Goal: Task Accomplishment & Management: Use online tool/utility

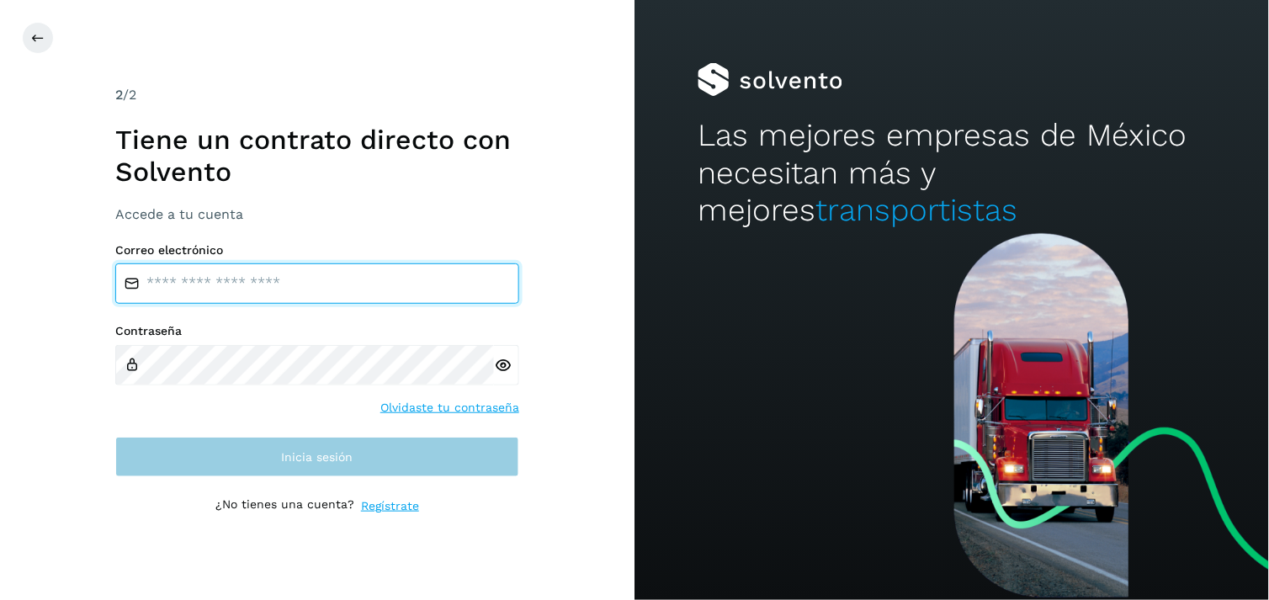
type input "**********"
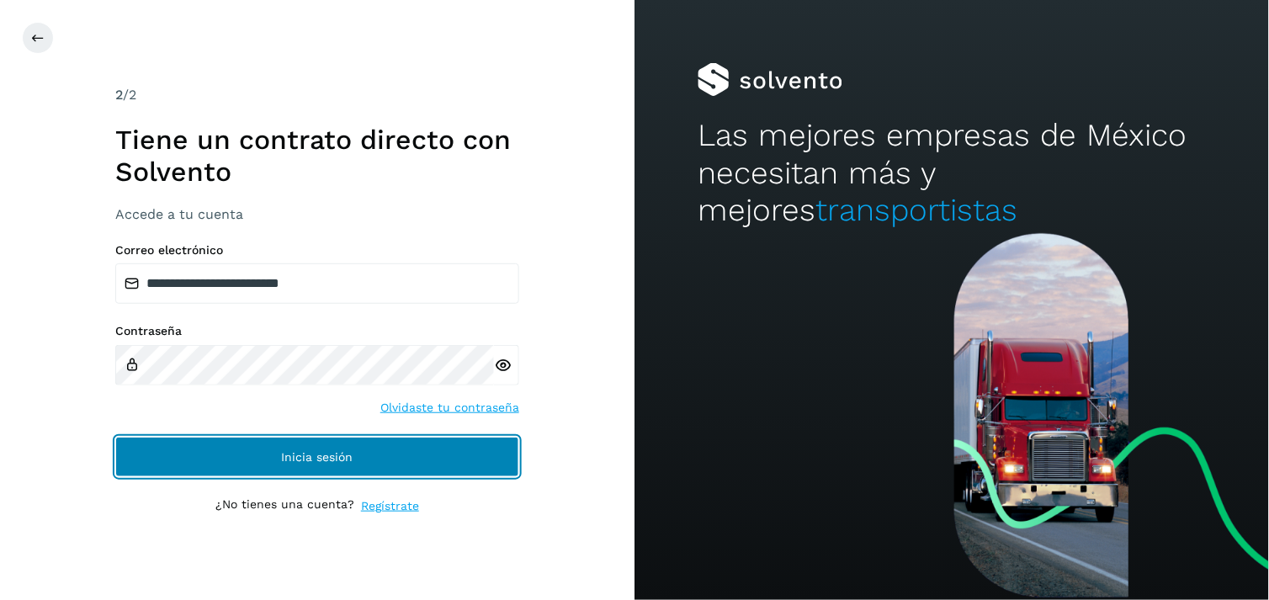
click at [305, 448] on button "Inicia sesión" at bounding box center [317, 457] width 404 height 40
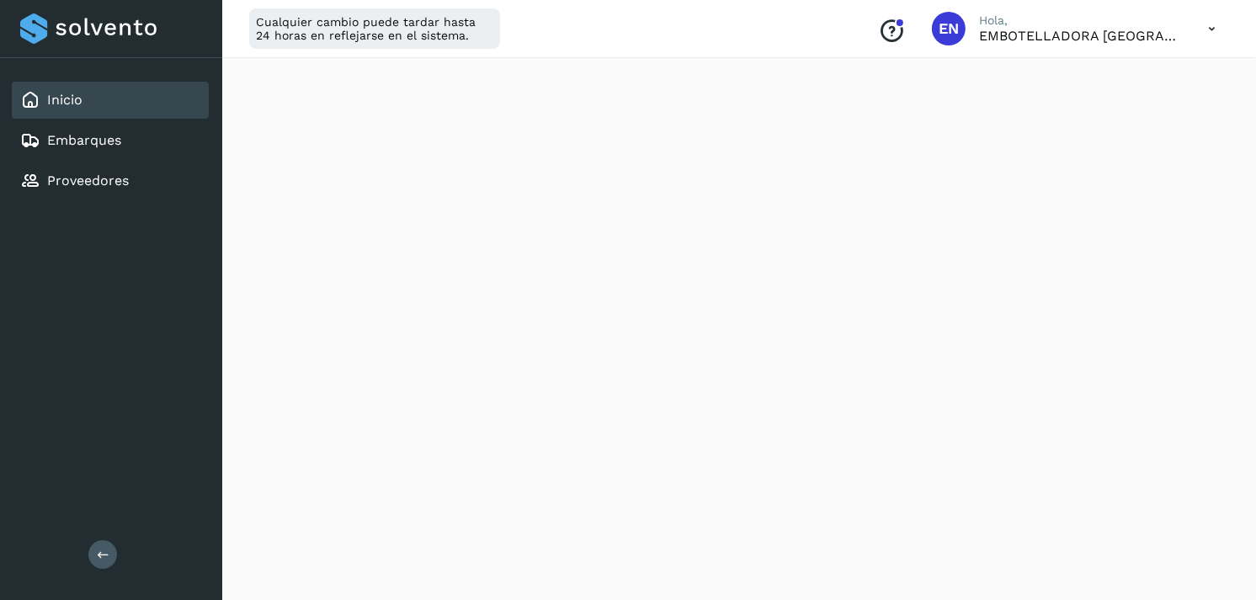
scroll to position [1973, 0]
click at [114, 151] on div "Embarques" at bounding box center [110, 140] width 197 height 37
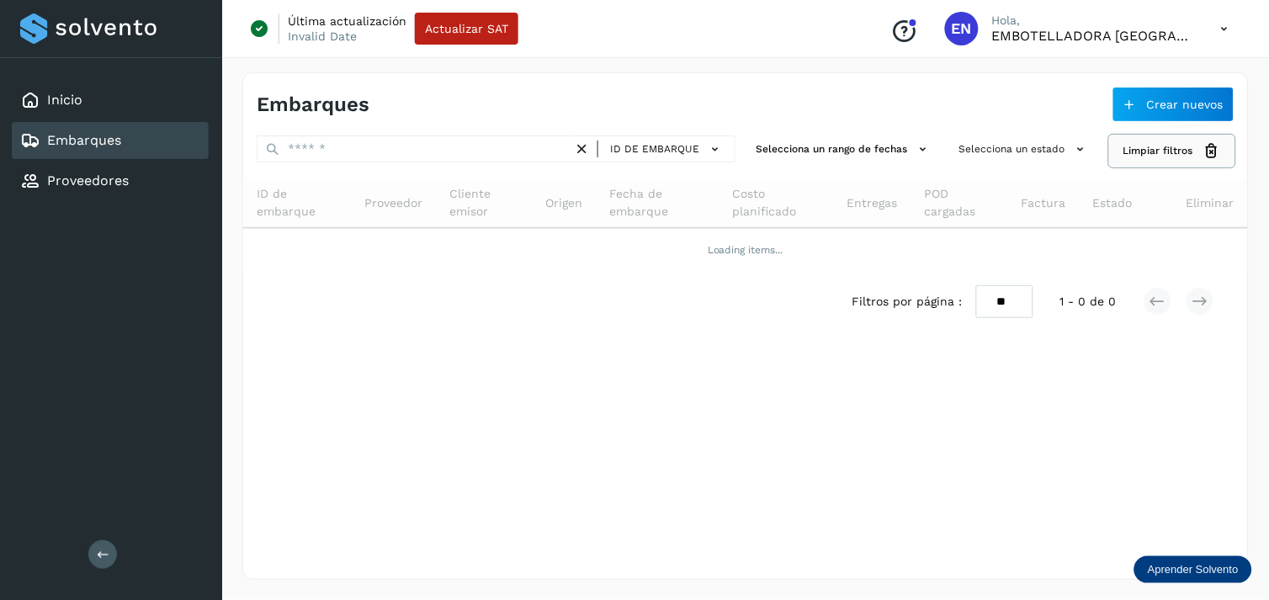
click at [1198, 146] on button "Limpiar filtros" at bounding box center [1172, 150] width 125 height 31
click at [1159, 113] on button "Crear nuevos" at bounding box center [1173, 104] width 122 height 35
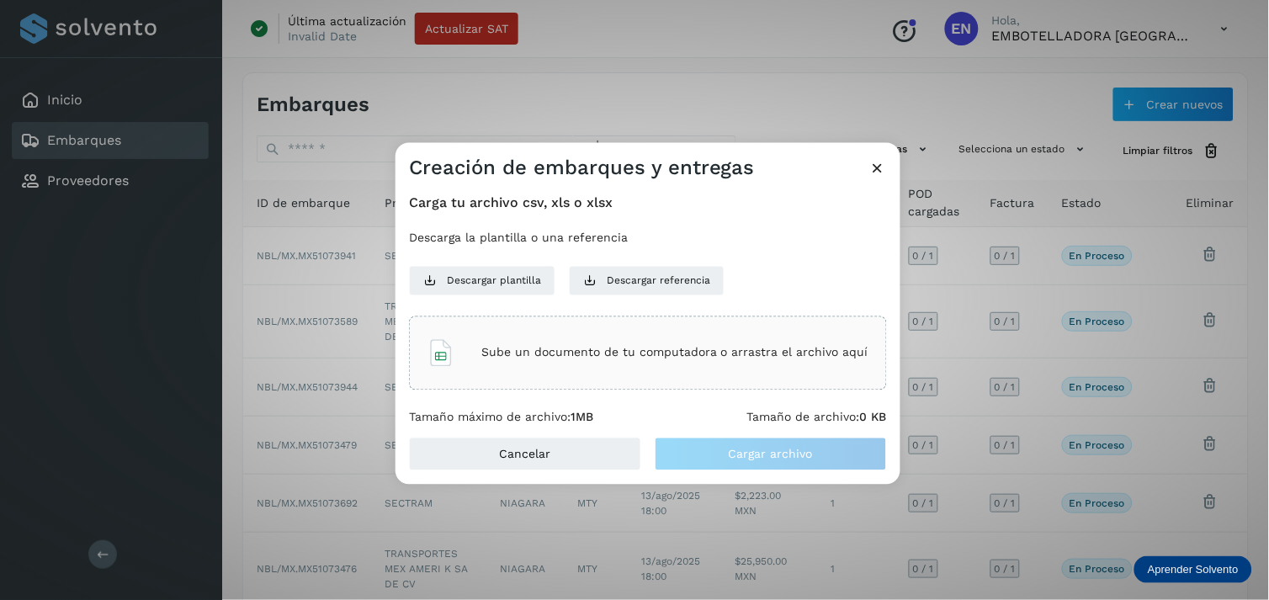
click at [879, 157] on div "Creación de embarques y entregas" at bounding box center [648, 161] width 505 height 39
click at [881, 162] on icon at bounding box center [878, 168] width 18 height 18
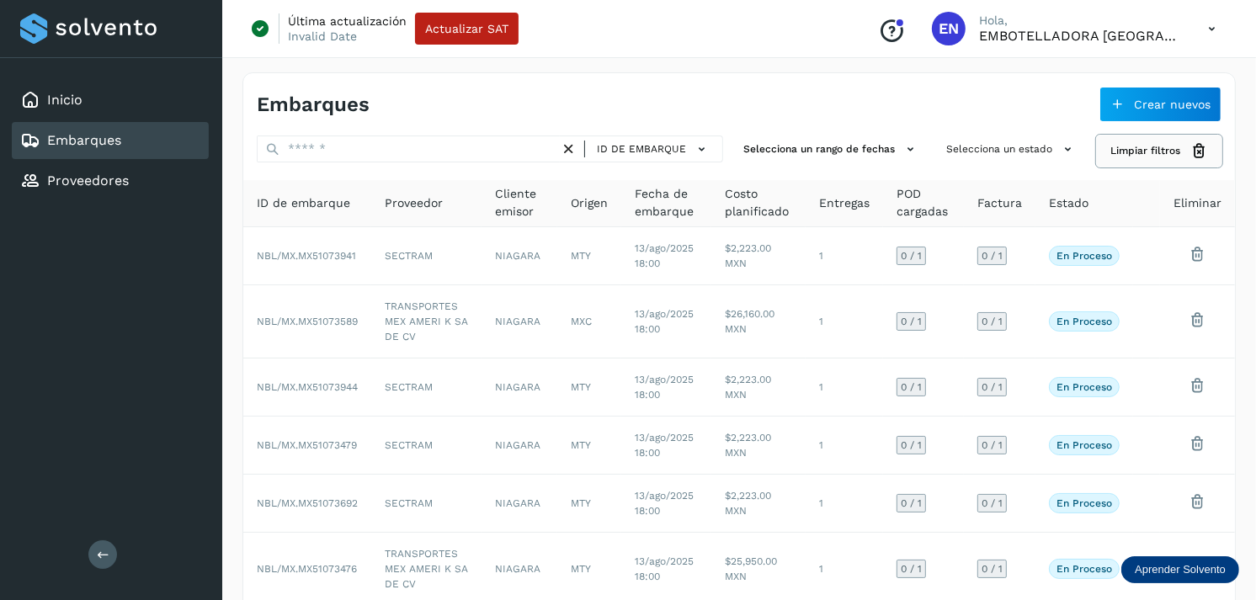
click at [1130, 157] on span "Limpiar filtros" at bounding box center [1145, 150] width 70 height 15
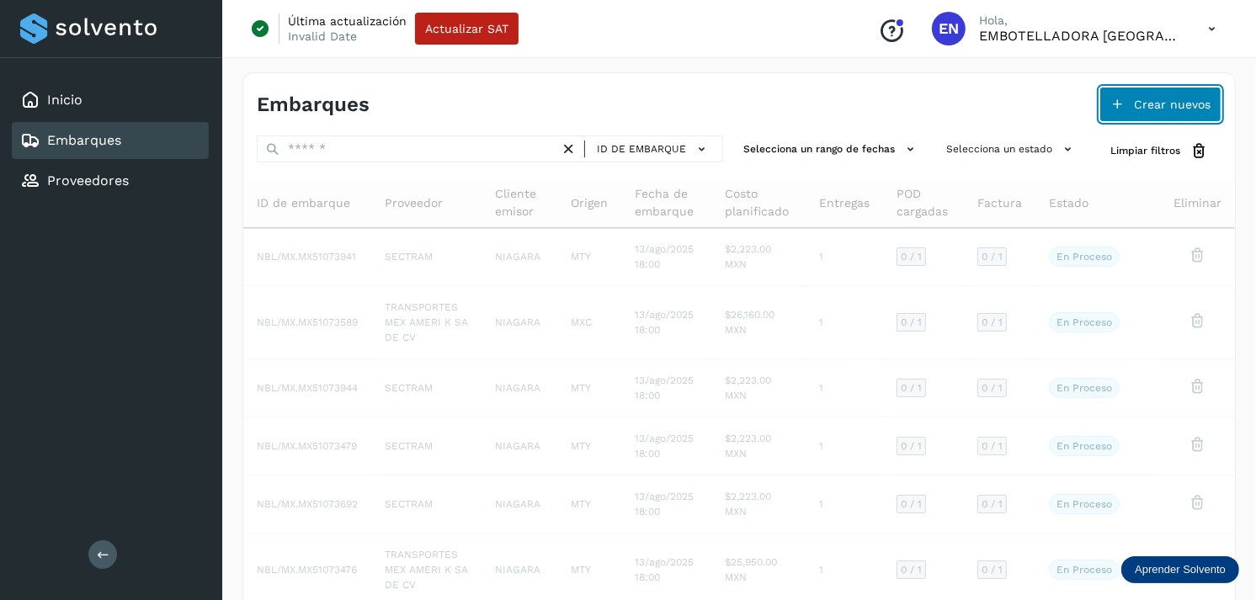
click at [1184, 98] on span "Crear nuevos" at bounding box center [1172, 104] width 77 height 12
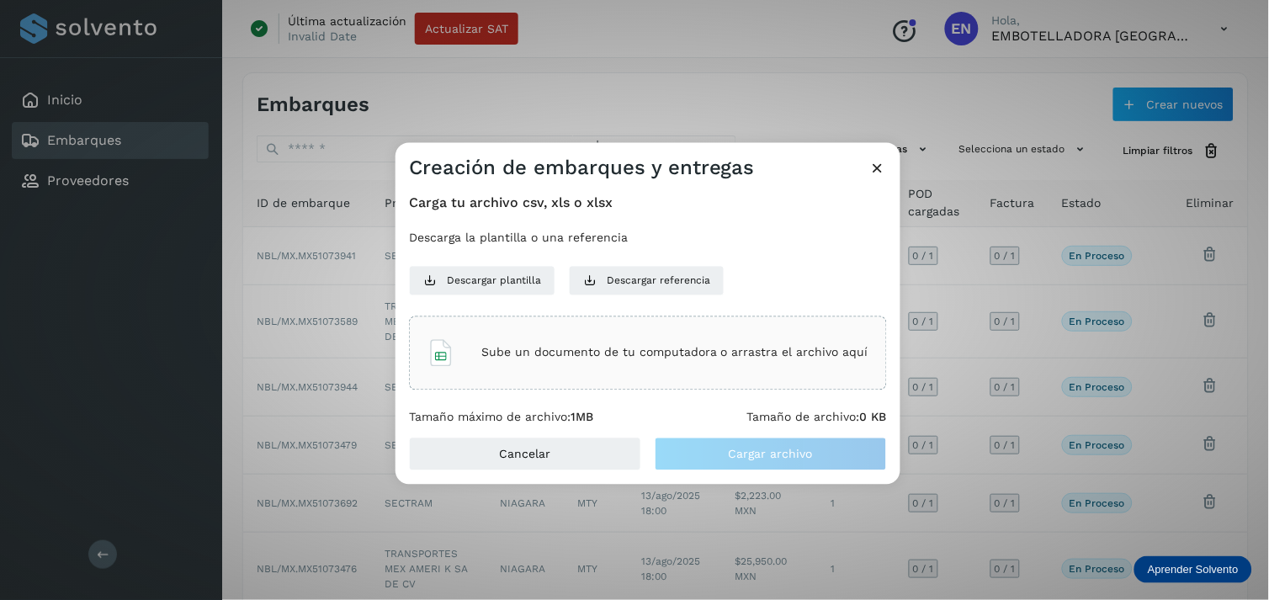
click at [879, 168] on icon at bounding box center [878, 168] width 18 height 18
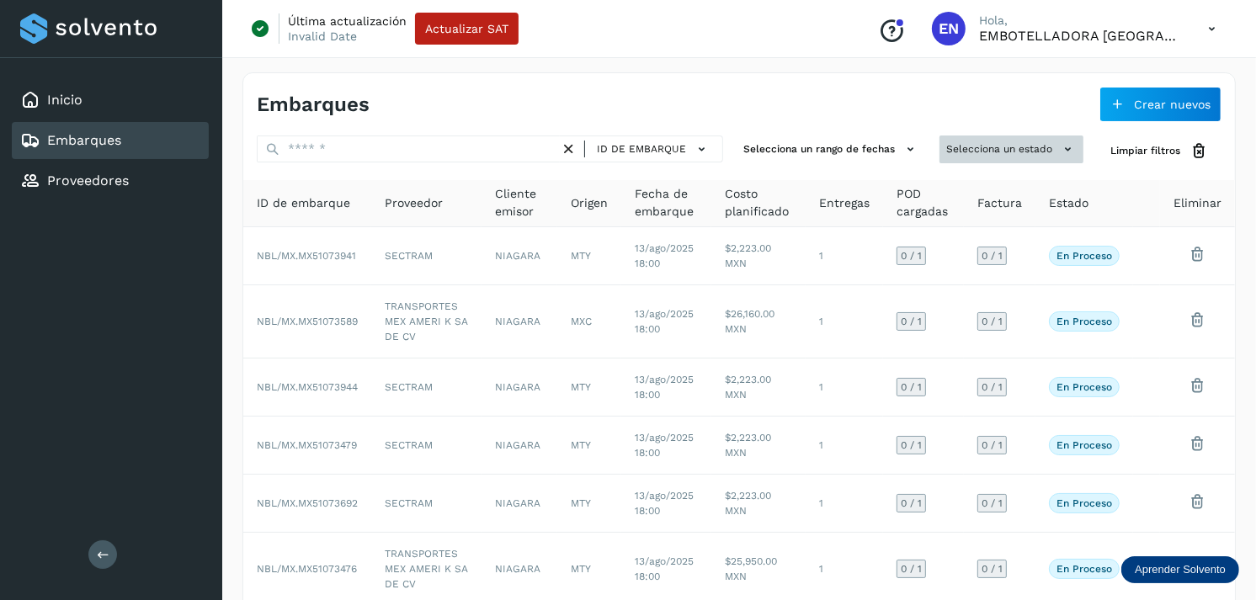
click at [1015, 141] on button "Selecciona un estado" at bounding box center [1011, 149] width 144 height 28
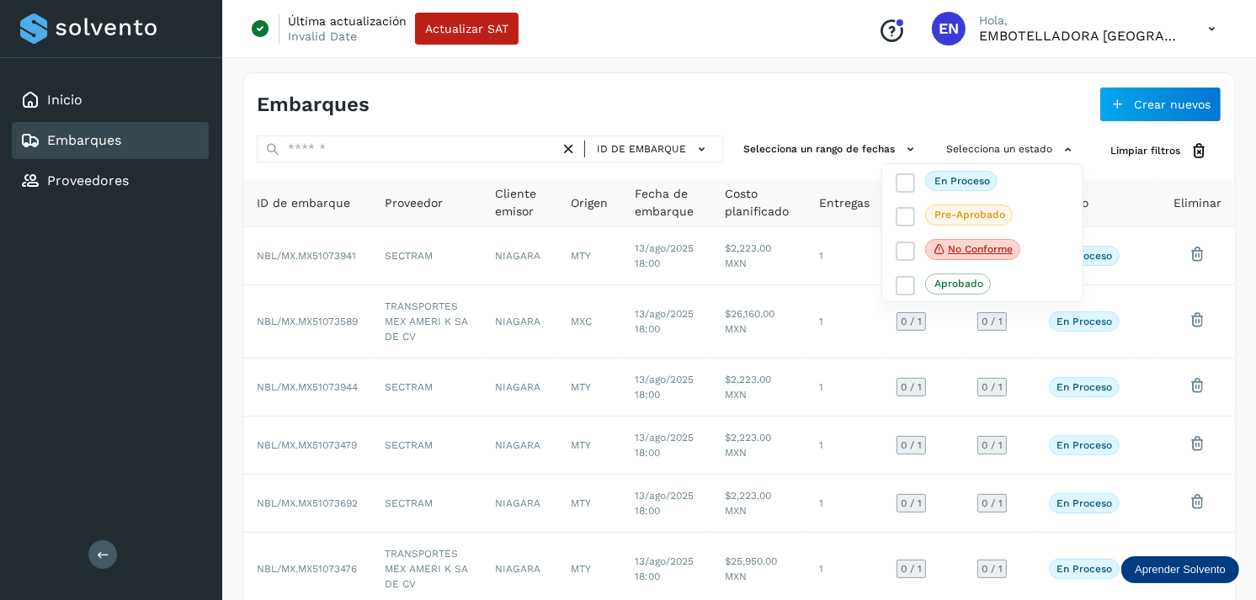
click at [845, 153] on div at bounding box center [628, 300] width 1256 height 600
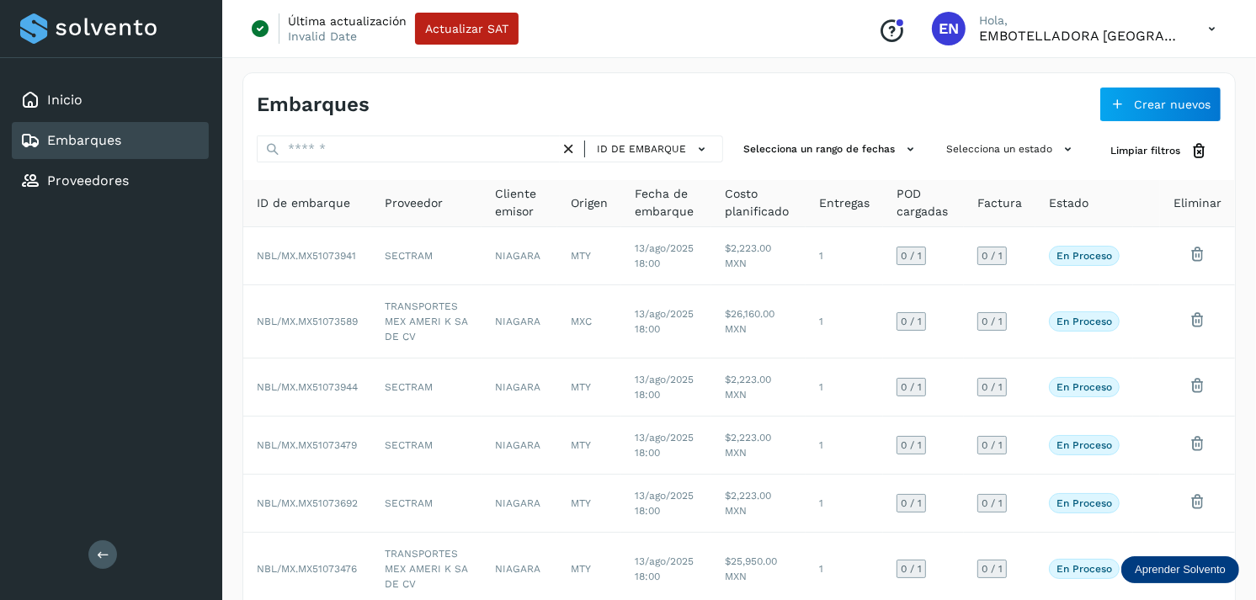
click at [808, 125] on div "Embarques Crear nuevos ID de embarque Selecciona un rango de fechas Selecciona …" at bounding box center [738, 485] width 993 height 826
click at [1157, 23] on p "Hola," at bounding box center [1080, 20] width 202 height 14
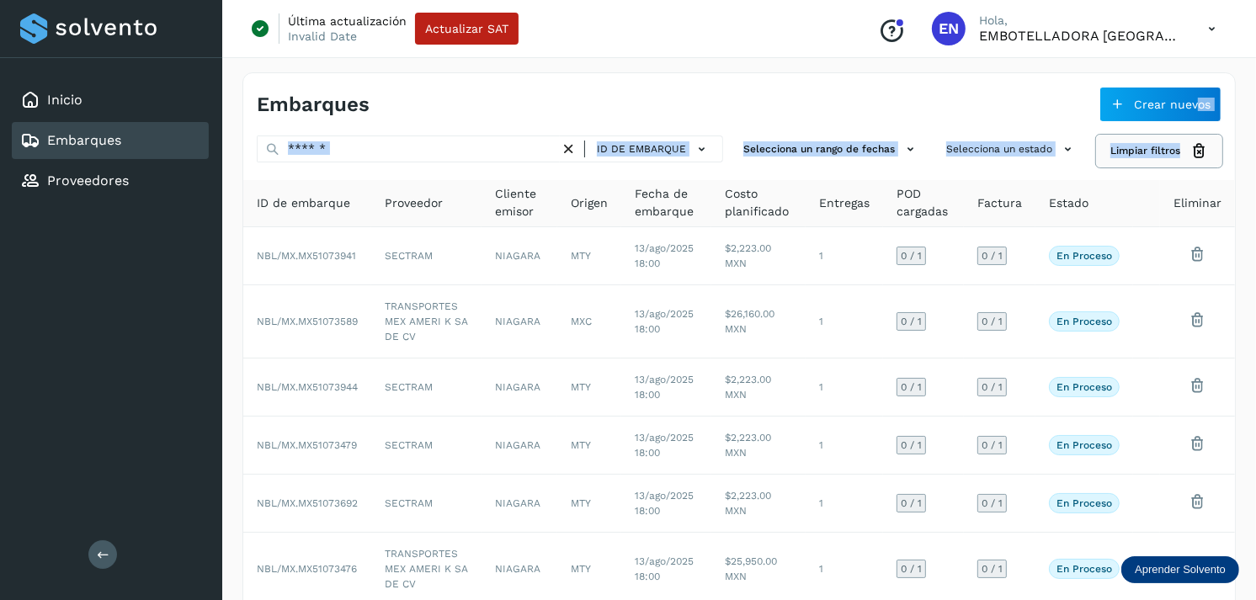
drag, startPoint x: 1197, startPoint y: 123, endPoint x: 1180, endPoint y: 160, distance: 40.7
click at [1180, 160] on div "Embarques Crear nuevos ID de embarque Selecciona un rango de fechas Selecciona …" at bounding box center [738, 485] width 993 height 826
click at [1180, 160] on button "Limpiar filtros" at bounding box center [1159, 150] width 125 height 31
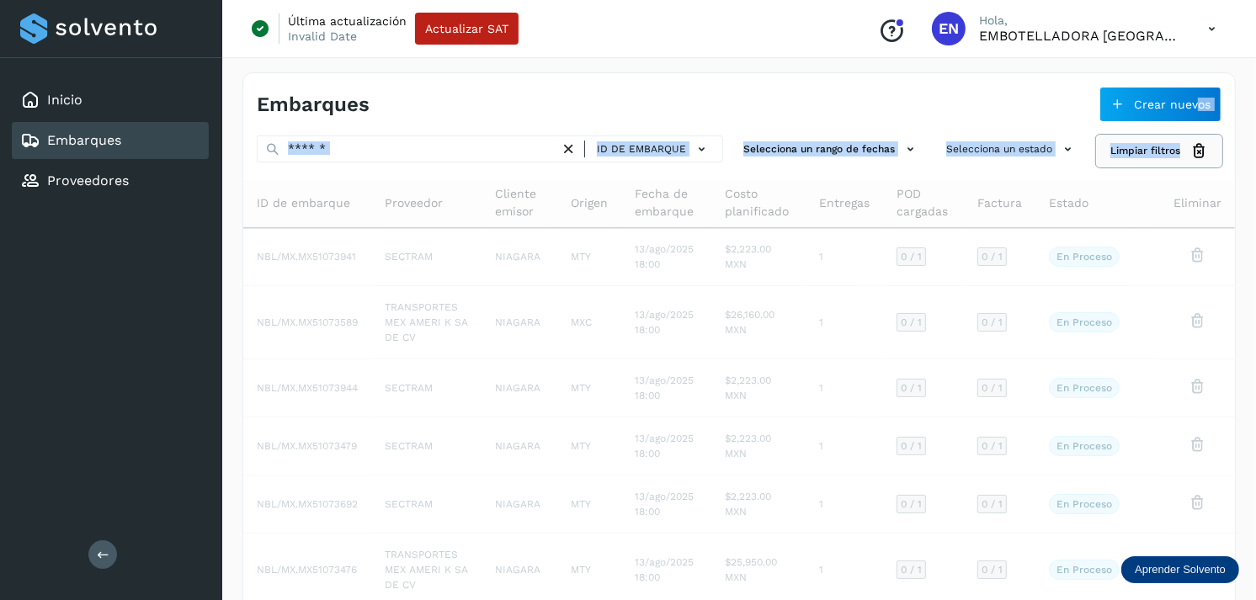
click at [1180, 160] on button "Limpiar filtros" at bounding box center [1159, 150] width 125 height 31
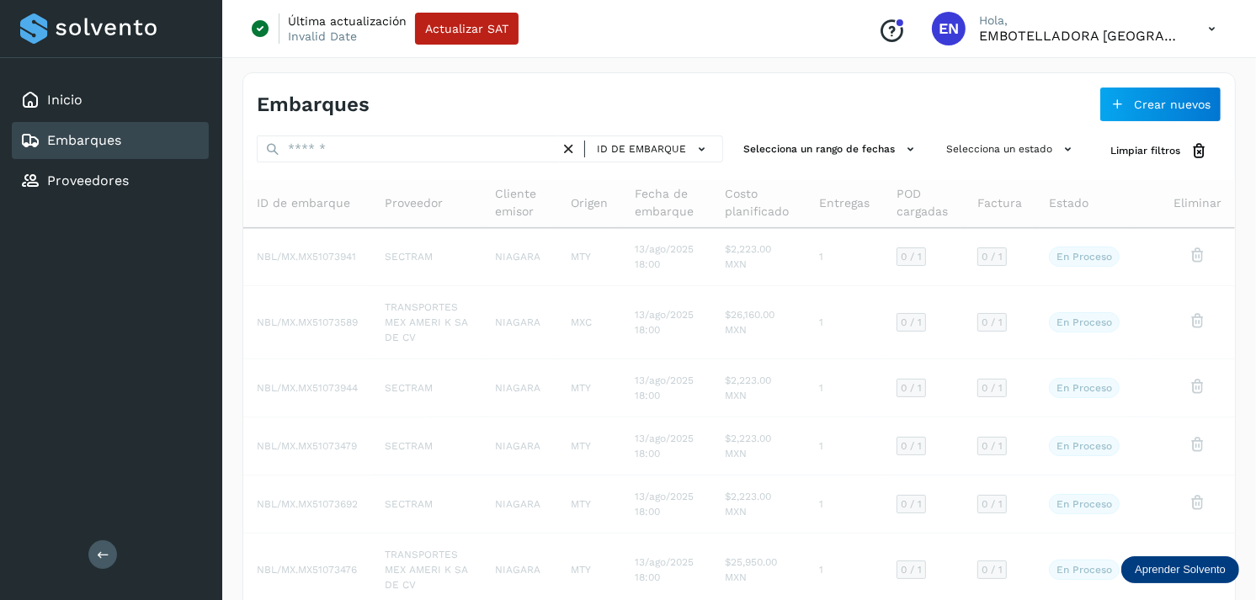
click at [988, 93] on div "Embarques Crear nuevos" at bounding box center [738, 97] width 991 height 49
click at [1134, 28] on p "EMBOTELLADORA NIAGARA DE MEXICO" at bounding box center [1080, 36] width 202 height 16
click at [1207, 17] on icon at bounding box center [1211, 29] width 35 height 35
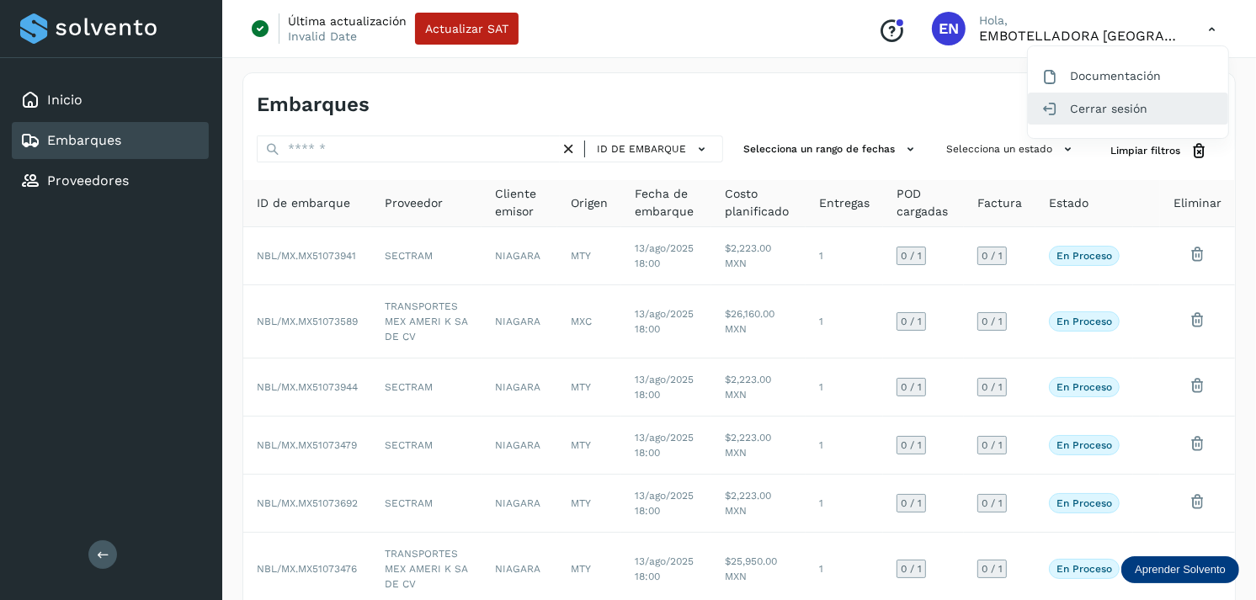
click at [1094, 98] on div "Cerrar sesión" at bounding box center [1128, 109] width 200 height 32
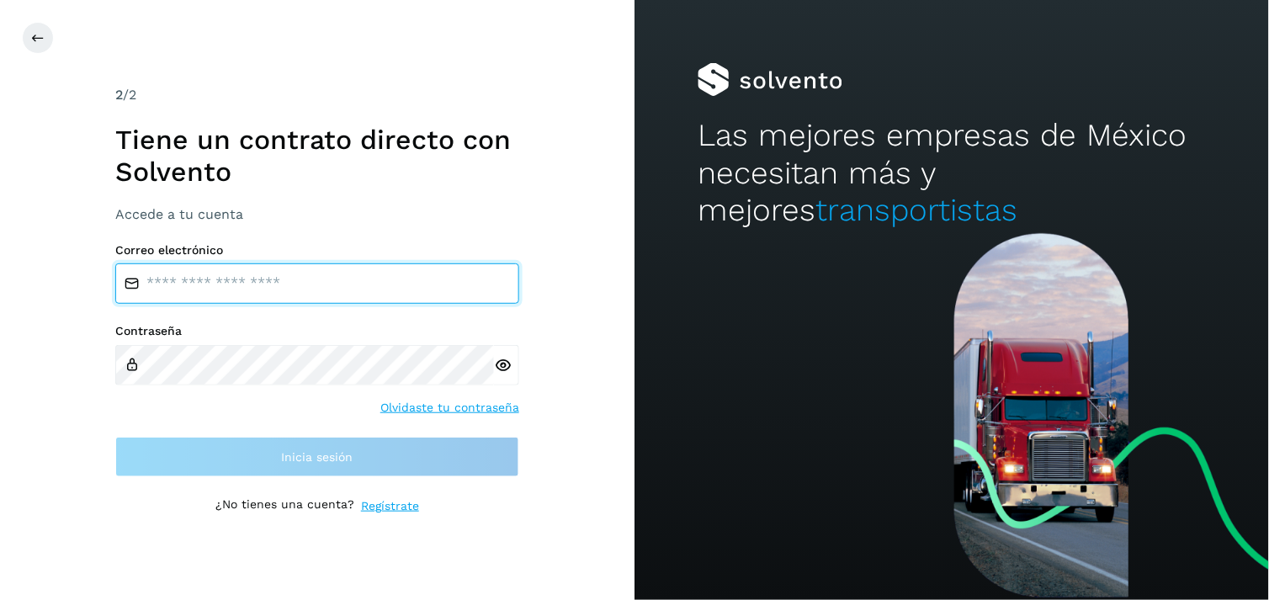
type input "**********"
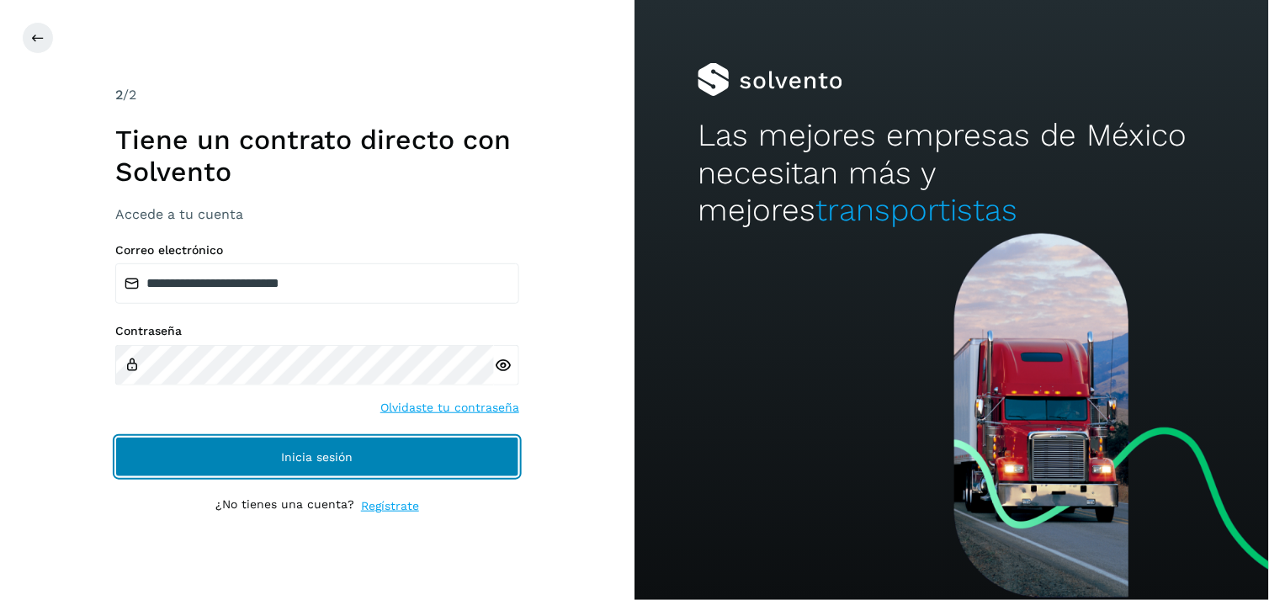
click at [246, 454] on button "Inicia sesión" at bounding box center [317, 457] width 404 height 40
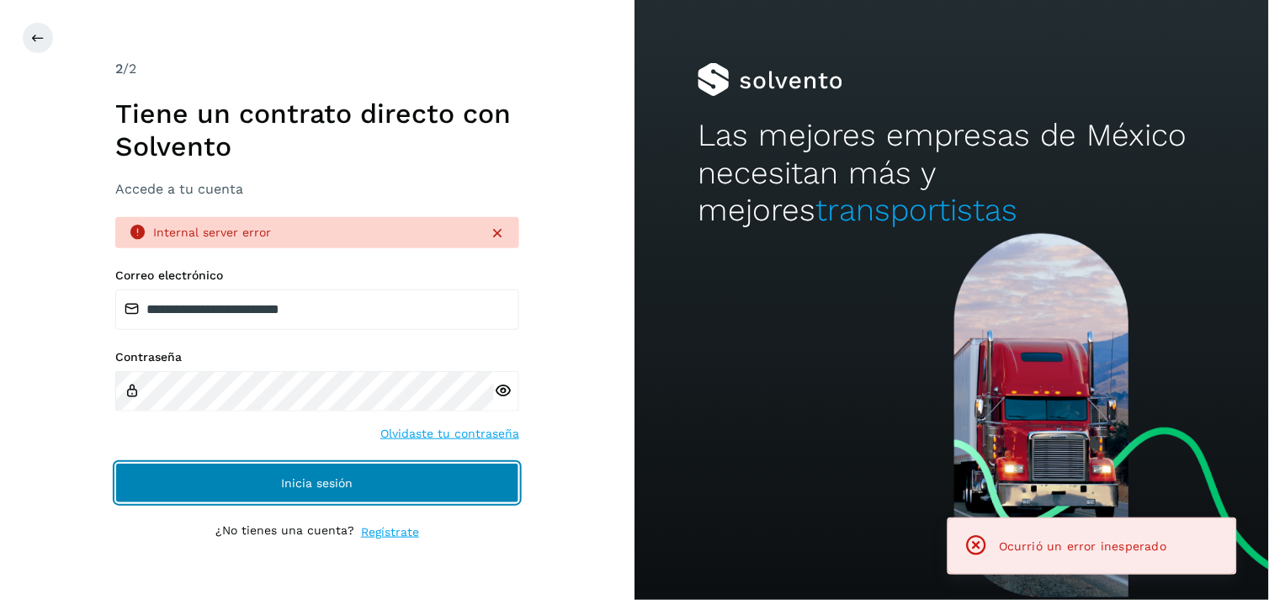
click at [247, 490] on button "Inicia sesión" at bounding box center [317, 483] width 404 height 40
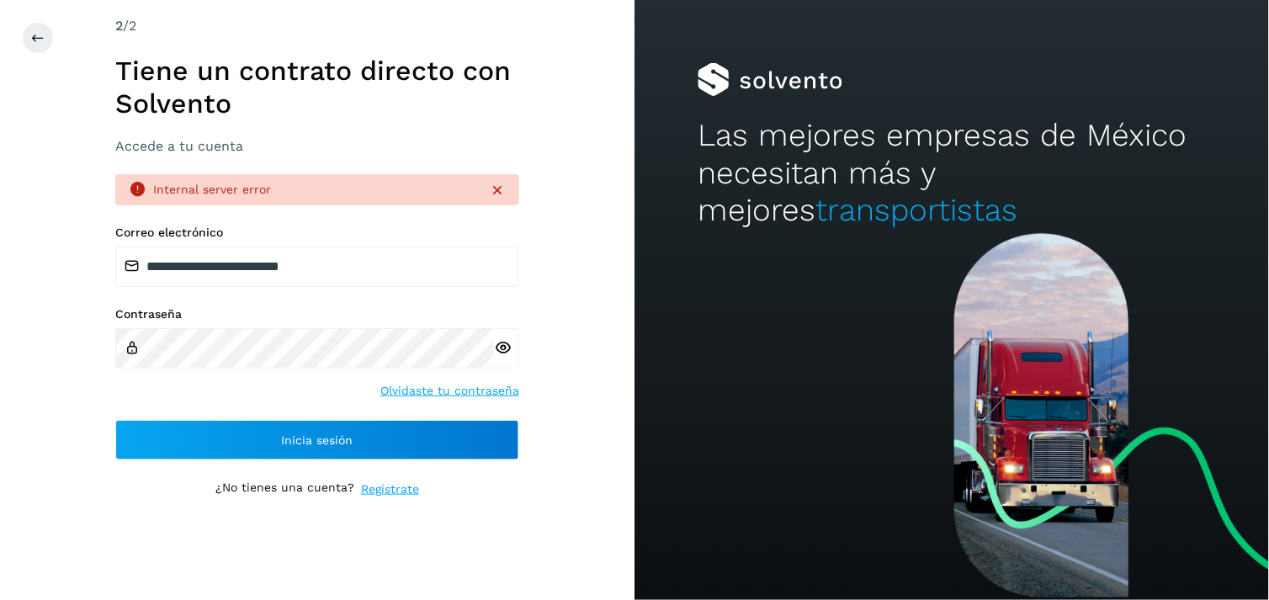
click at [233, 418] on div "**********" at bounding box center [317, 343] width 404 height 235
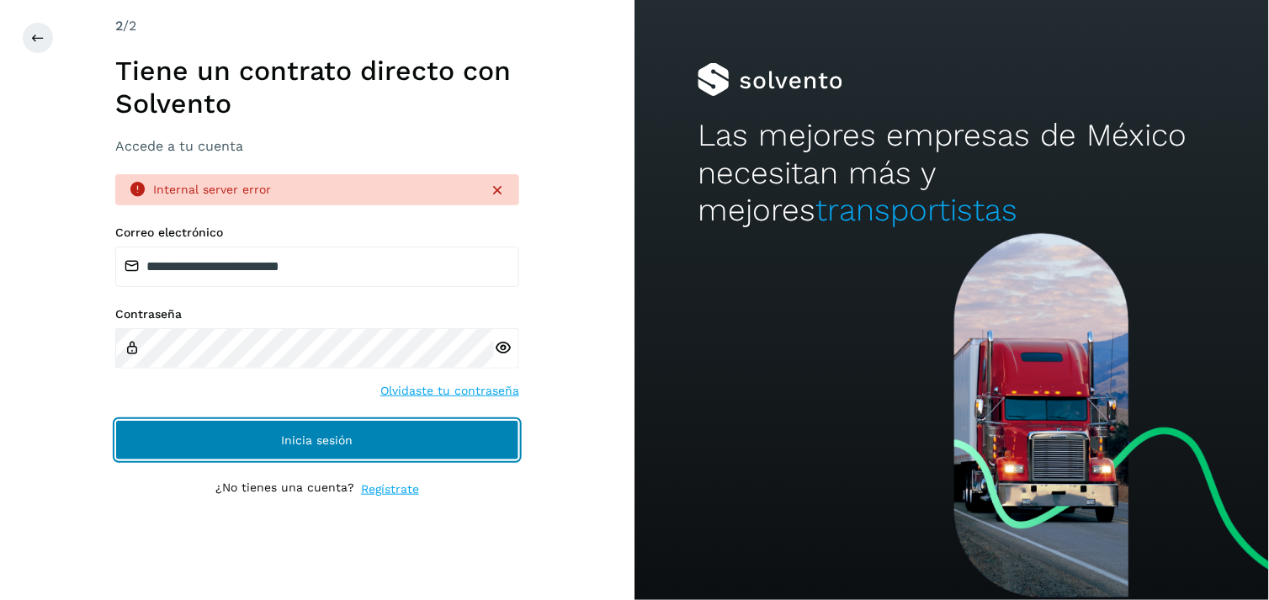
click at [242, 446] on button "Inicia sesión" at bounding box center [317, 440] width 404 height 40
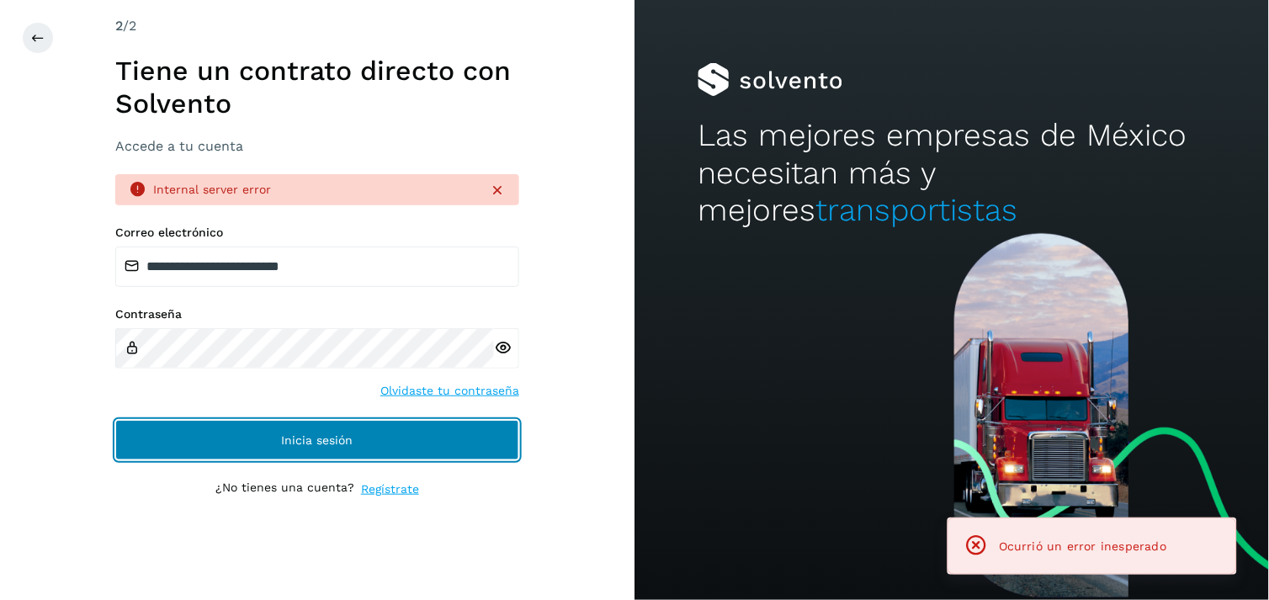
click at [242, 446] on button "Inicia sesión" at bounding box center [317, 440] width 404 height 40
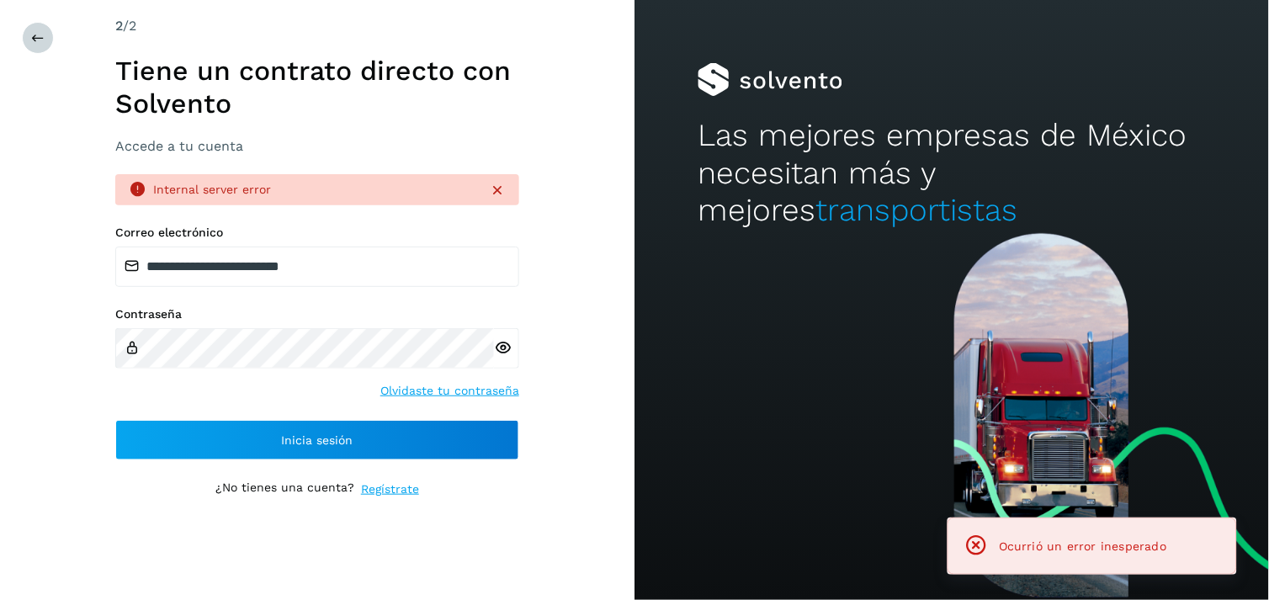
drag, startPoint x: 19, startPoint y: 40, endPoint x: 30, endPoint y: 40, distance: 11.8
click at [30, 40] on div "**********" at bounding box center [317, 300] width 635 height 600
click at [31, 40] on icon at bounding box center [37, 37] width 13 height 13
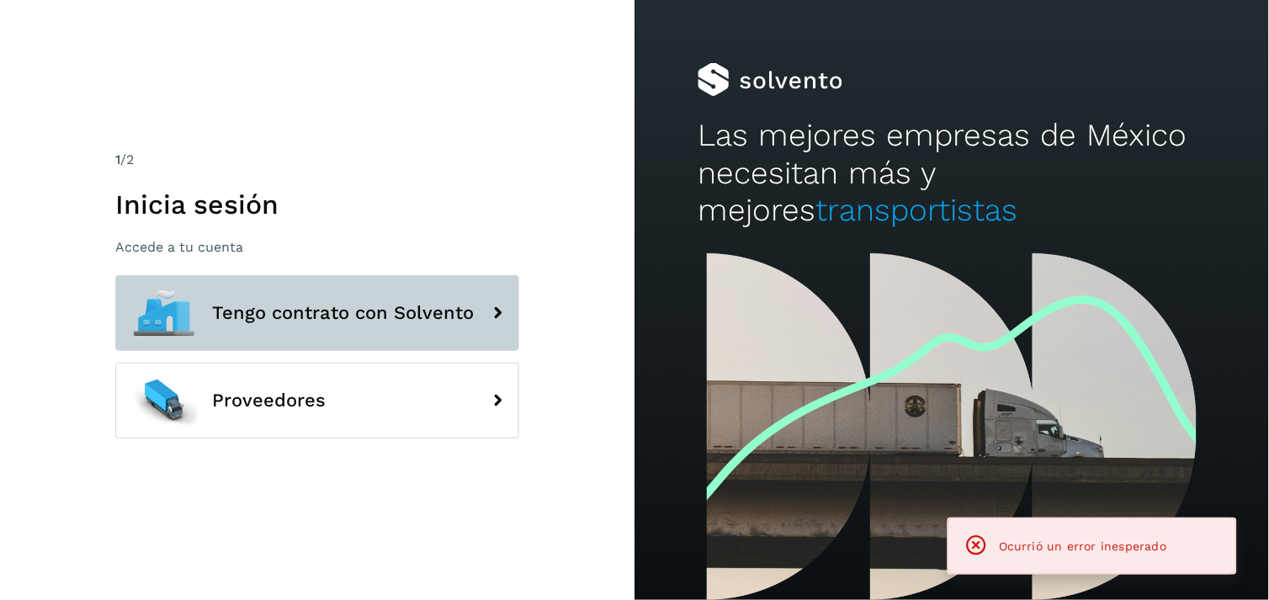
click at [295, 312] on span "Tengo contrato con Solvento" at bounding box center [343, 313] width 262 height 20
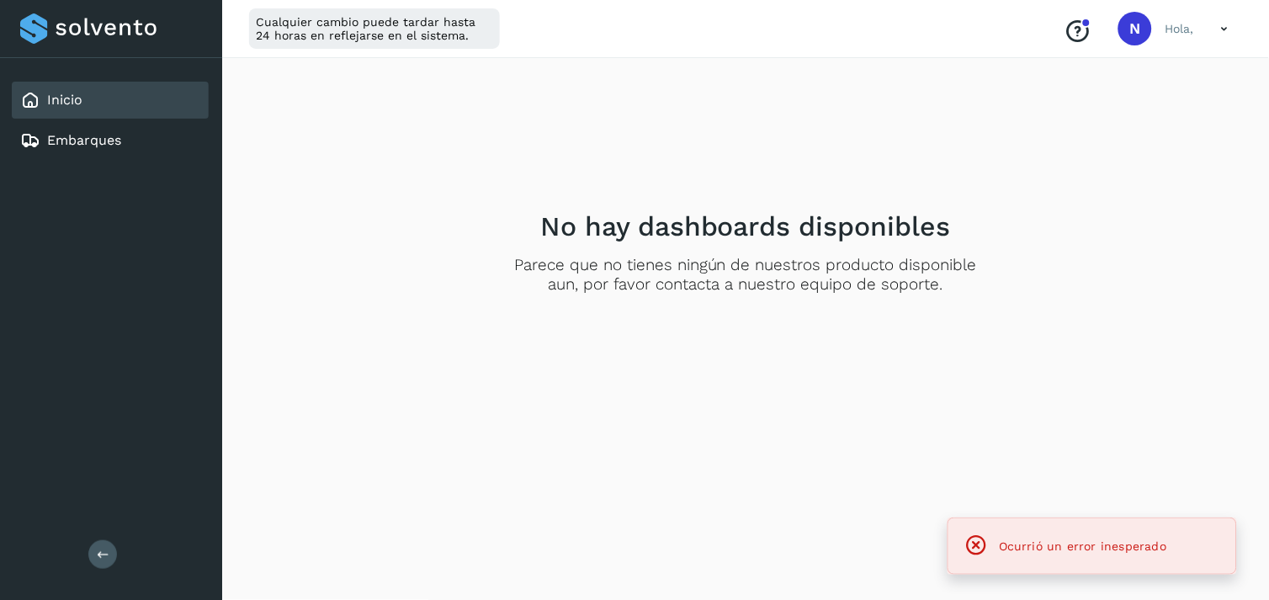
click at [50, 18] on div at bounding box center [111, 28] width 182 height 30
drag, startPoint x: 64, startPoint y: 71, endPoint x: 67, endPoint y: 94, distance: 23.8
click at [67, 94] on div "Inicio Embarques" at bounding box center [111, 120] width 222 height 125
click at [67, 94] on link "Inicio" at bounding box center [64, 100] width 35 height 16
click at [66, 135] on link "Embarques" at bounding box center [84, 140] width 74 height 16
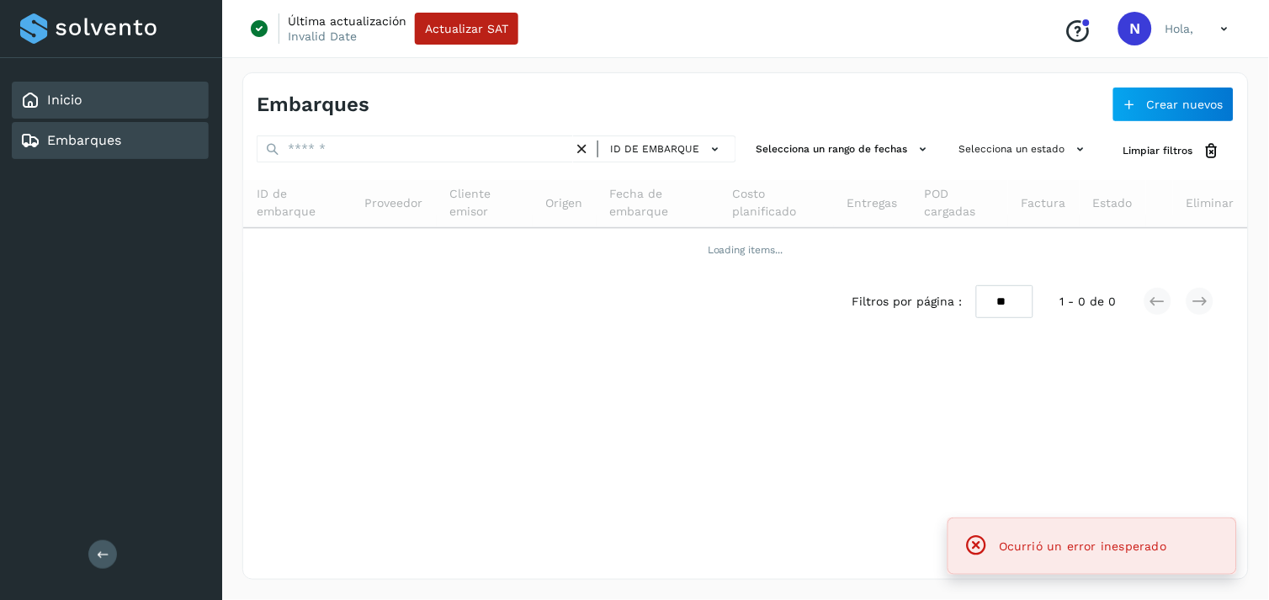
click at [63, 112] on div "Inicio" at bounding box center [110, 100] width 197 height 37
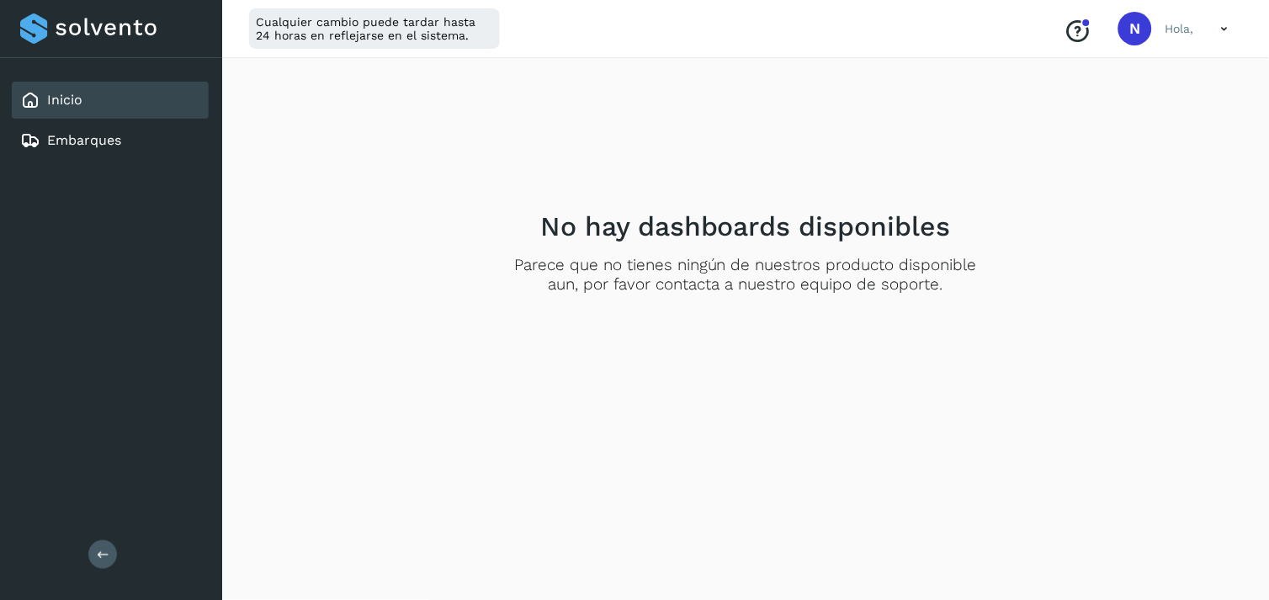
drag, startPoint x: 1197, startPoint y: 34, endPoint x: 1220, endPoint y: 22, distance: 26.3
click at [1197, 34] on div "Conoce nuestros beneficios N Hola," at bounding box center [1146, 28] width 191 height 39
click at [1230, 20] on icon at bounding box center [1225, 29] width 35 height 35
drag, startPoint x: 1128, startPoint y: 127, endPoint x: 1104, endPoint y: 113, distance: 28.3
click at [1104, 113] on div "Documentación Cerrar sesión" at bounding box center [1141, 92] width 200 height 92
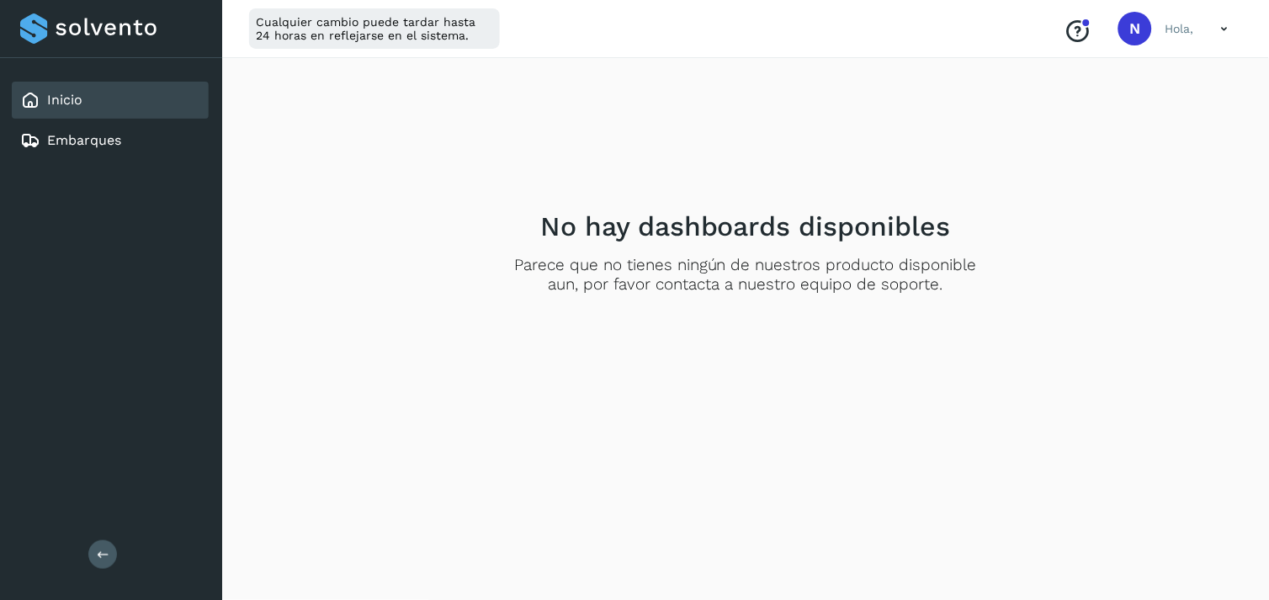
click at [1234, 30] on icon at bounding box center [1225, 29] width 35 height 35
click at [1143, 93] on div "Cerrar sesión" at bounding box center [1141, 109] width 200 height 32
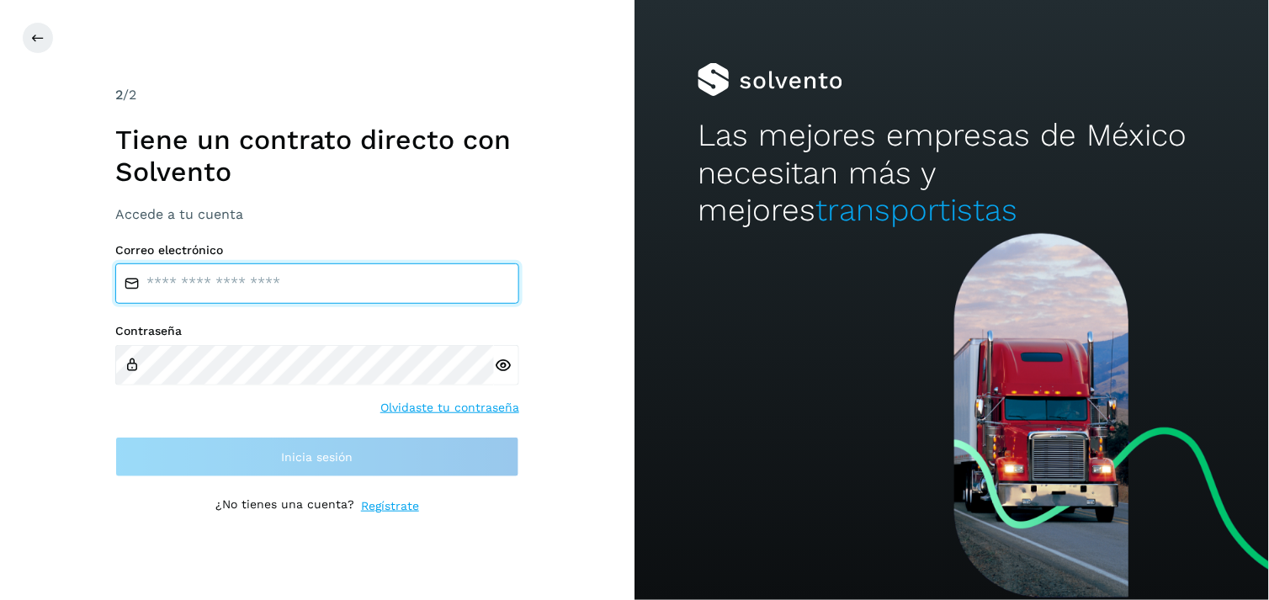
type input "**********"
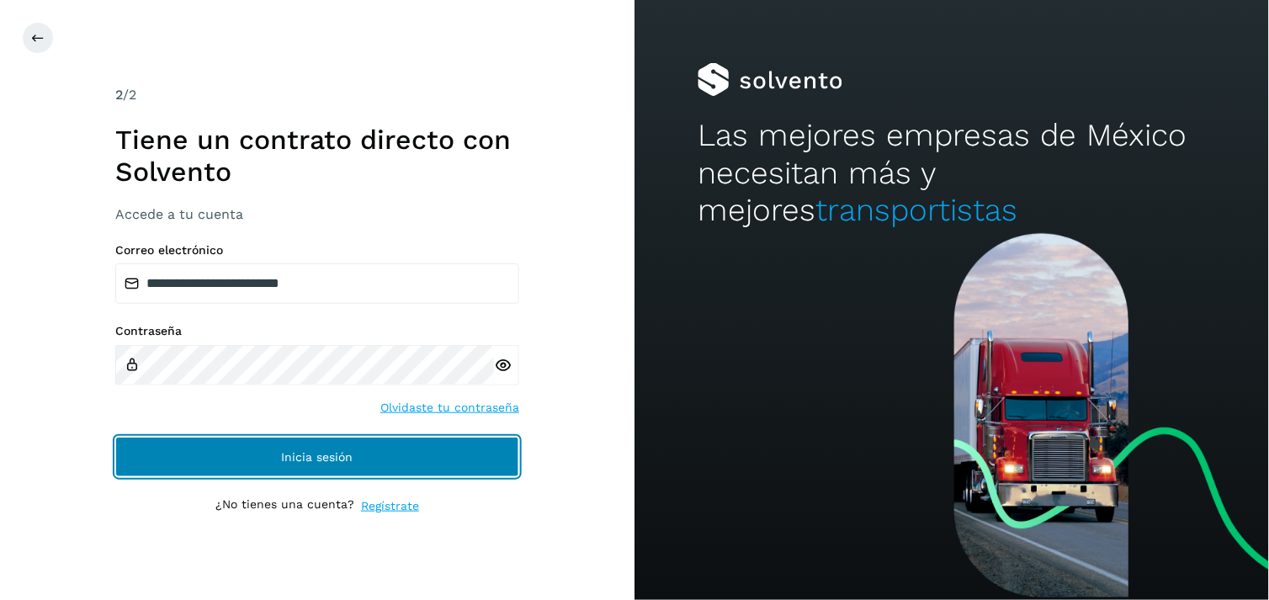
click at [393, 440] on button "Inicia sesión" at bounding box center [317, 457] width 404 height 40
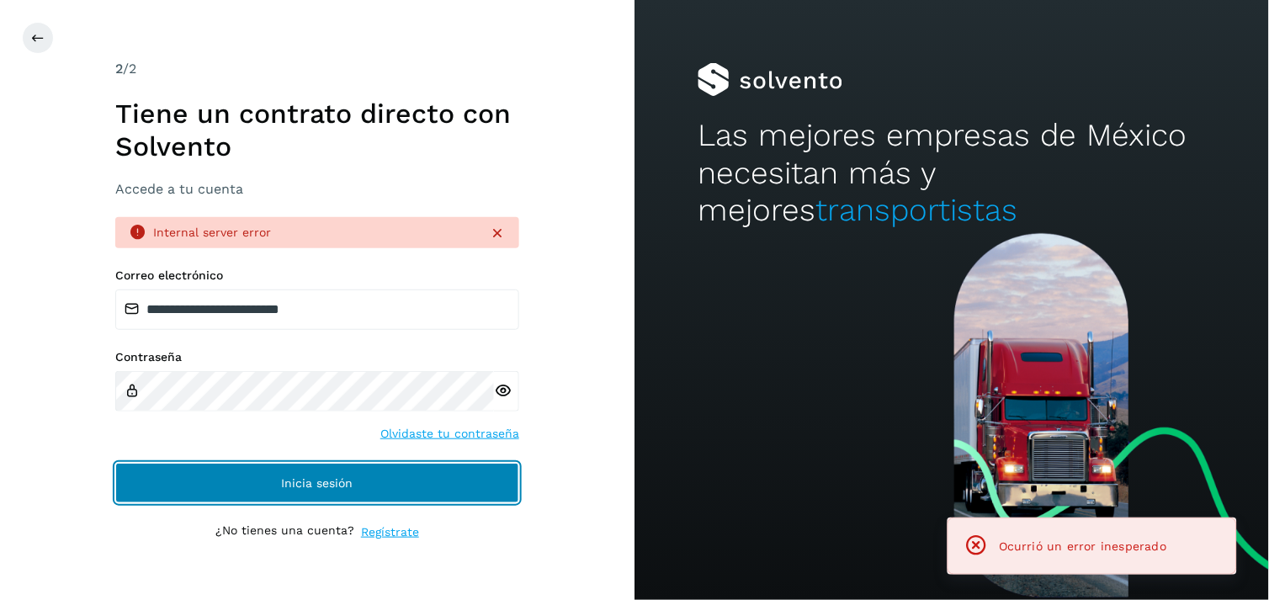
click at [356, 474] on button "Inicia sesión" at bounding box center [317, 483] width 404 height 40
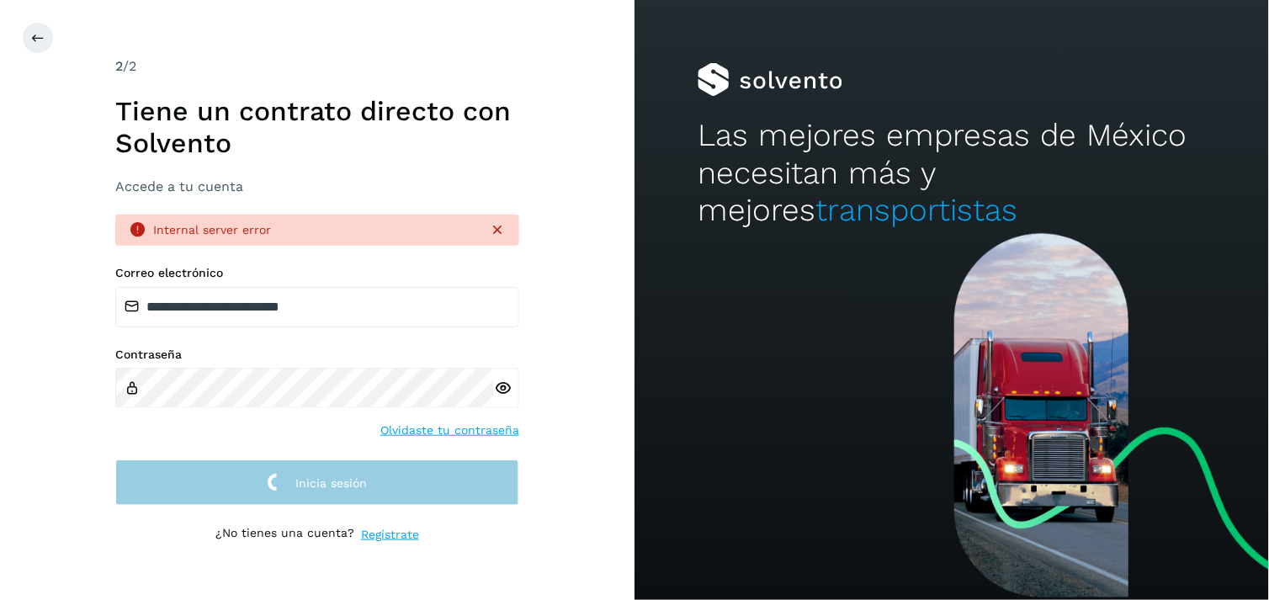
click at [356, 474] on div "**********" at bounding box center [317, 300] width 404 height 488
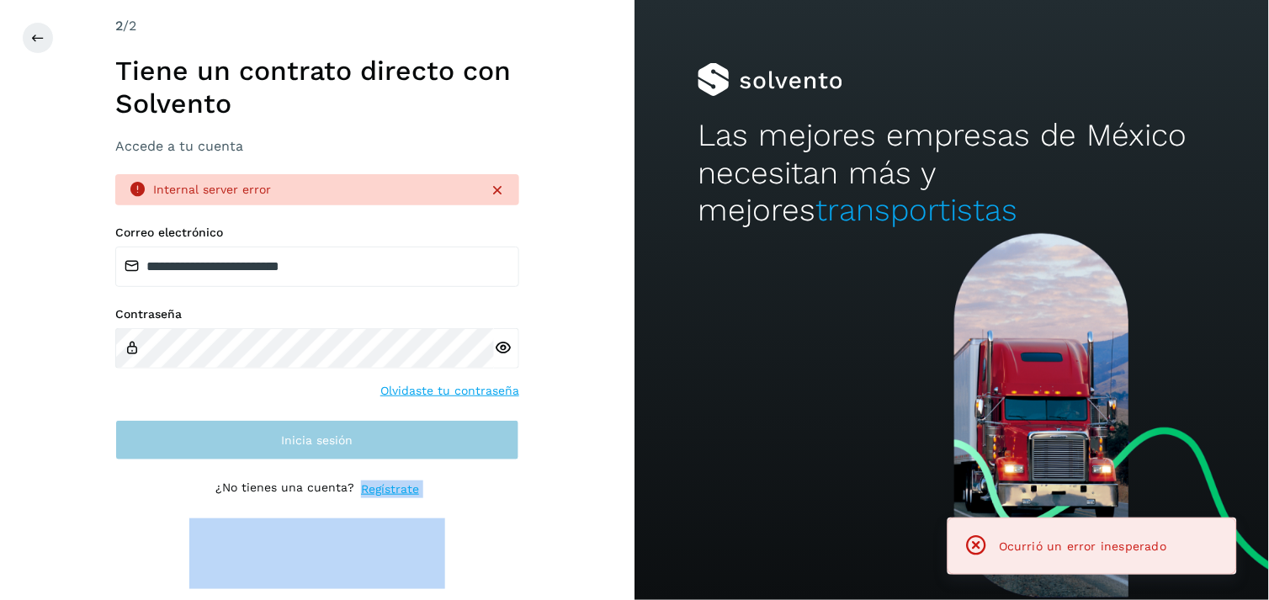
click at [356, 474] on div "**********" at bounding box center [317, 300] width 404 height 568
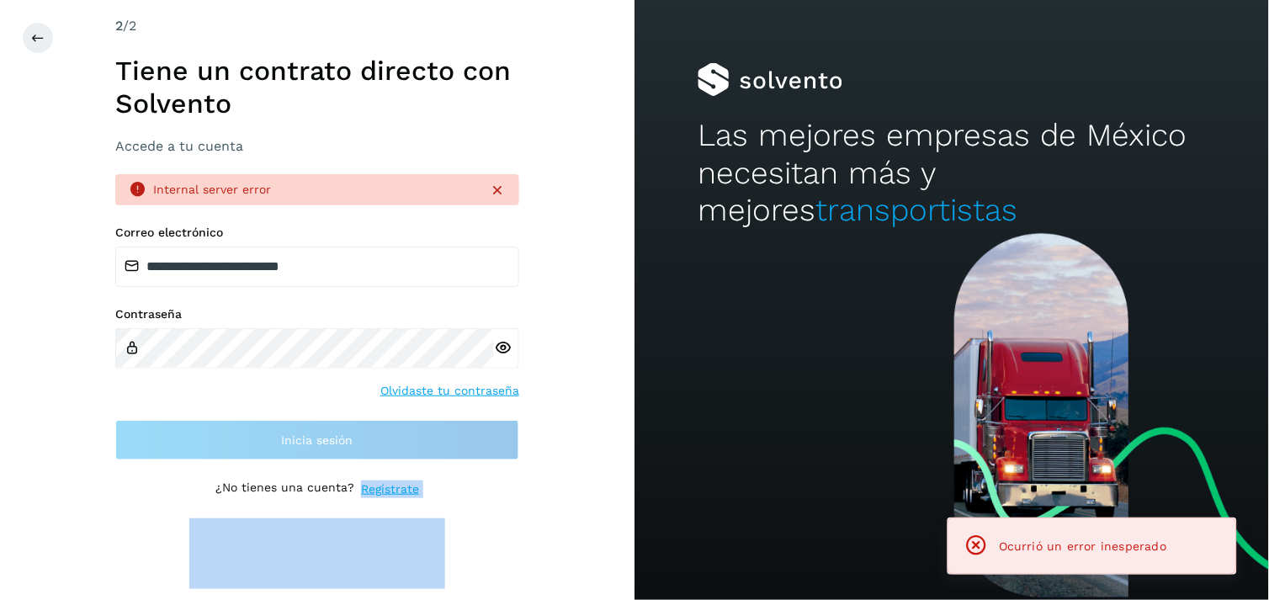
drag, startPoint x: 356, startPoint y: 474, endPoint x: 332, endPoint y: 460, distance: 27.9
click at [332, 460] on div "**********" at bounding box center [317, 300] width 404 height 568
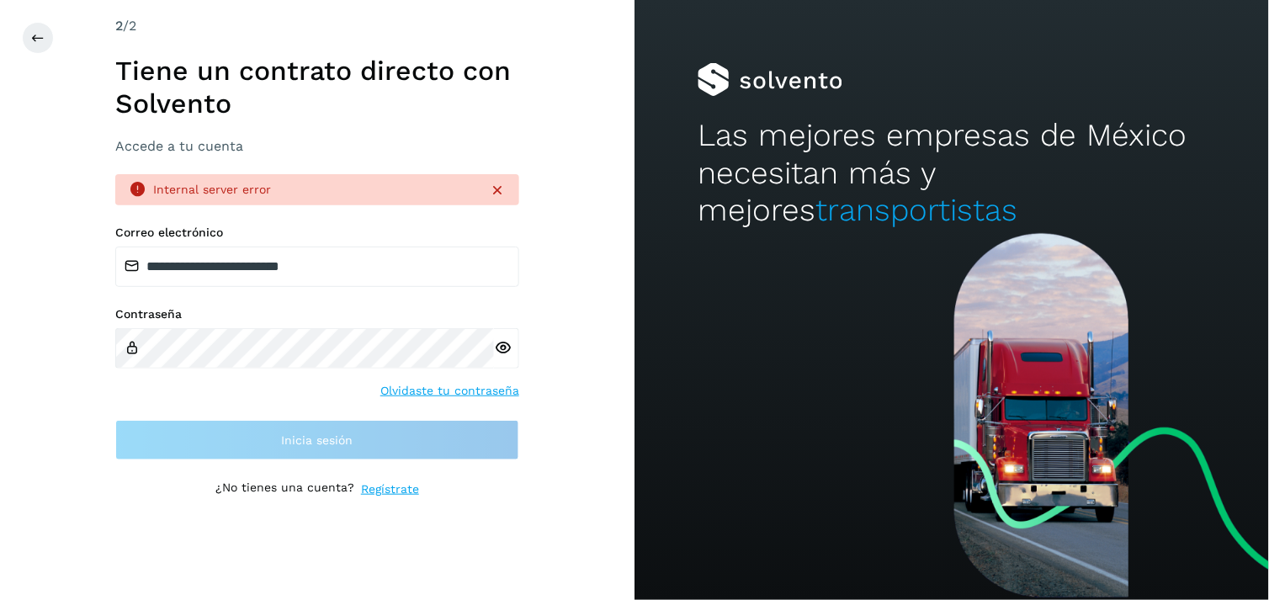
click at [641, 398] on div at bounding box center [952, 416] width 635 height 367
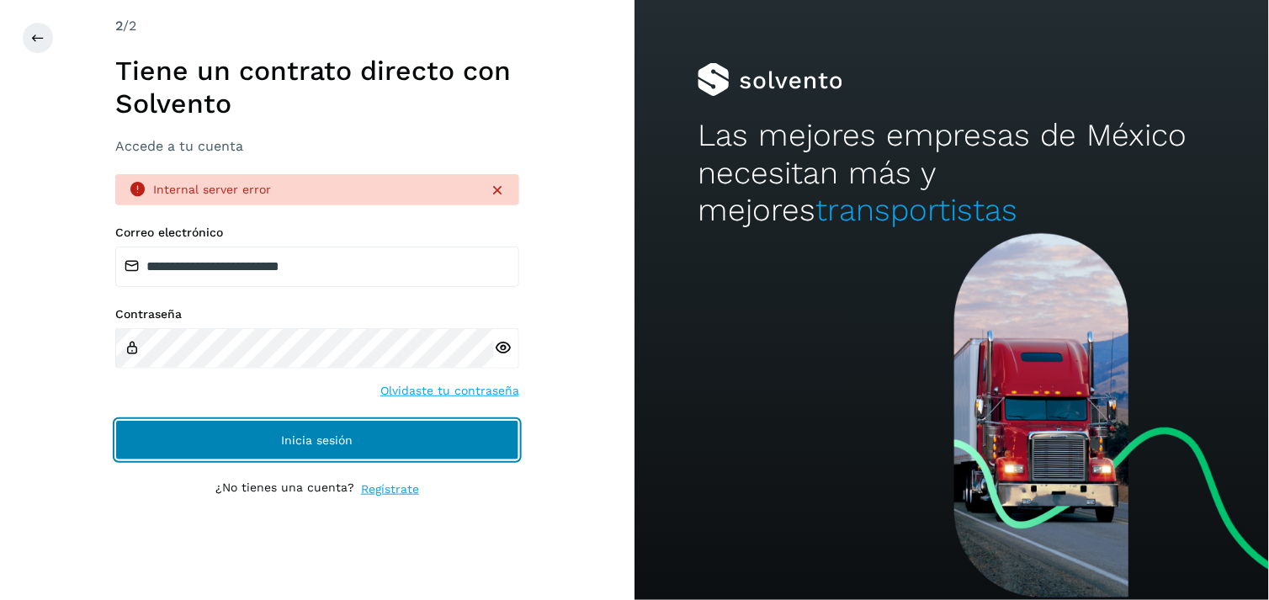
click at [126, 450] on button "Inicia sesión" at bounding box center [317, 440] width 404 height 40
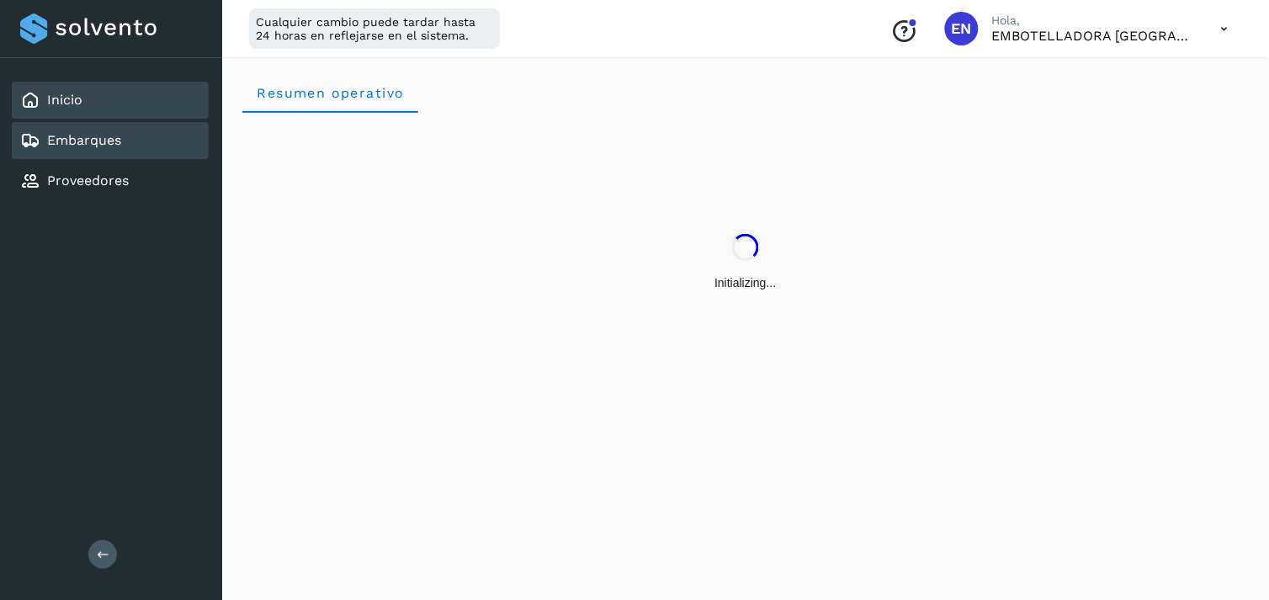
click at [67, 141] on link "Embarques" at bounding box center [84, 140] width 74 height 16
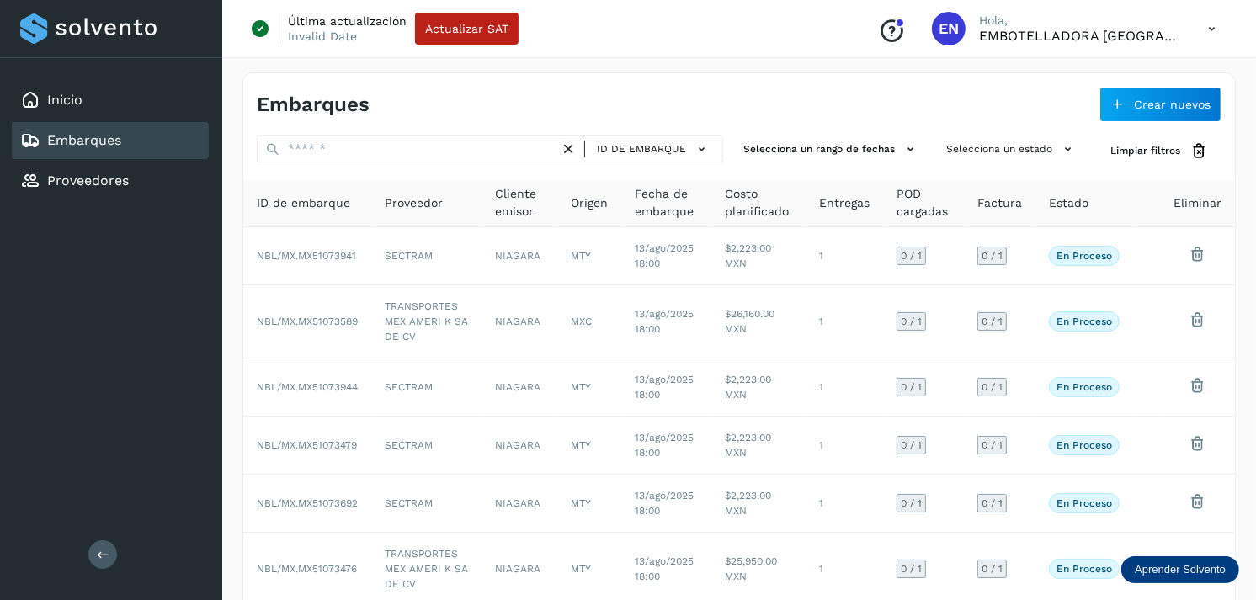
click at [129, 232] on div "Inicio Embarques Proveedores Salir" at bounding box center [111, 300] width 222 height 600
click at [123, 140] on div "Embarques" at bounding box center [110, 140] width 197 height 37
click at [828, 99] on div "Embarques Crear nuevos" at bounding box center [738, 97] width 991 height 49
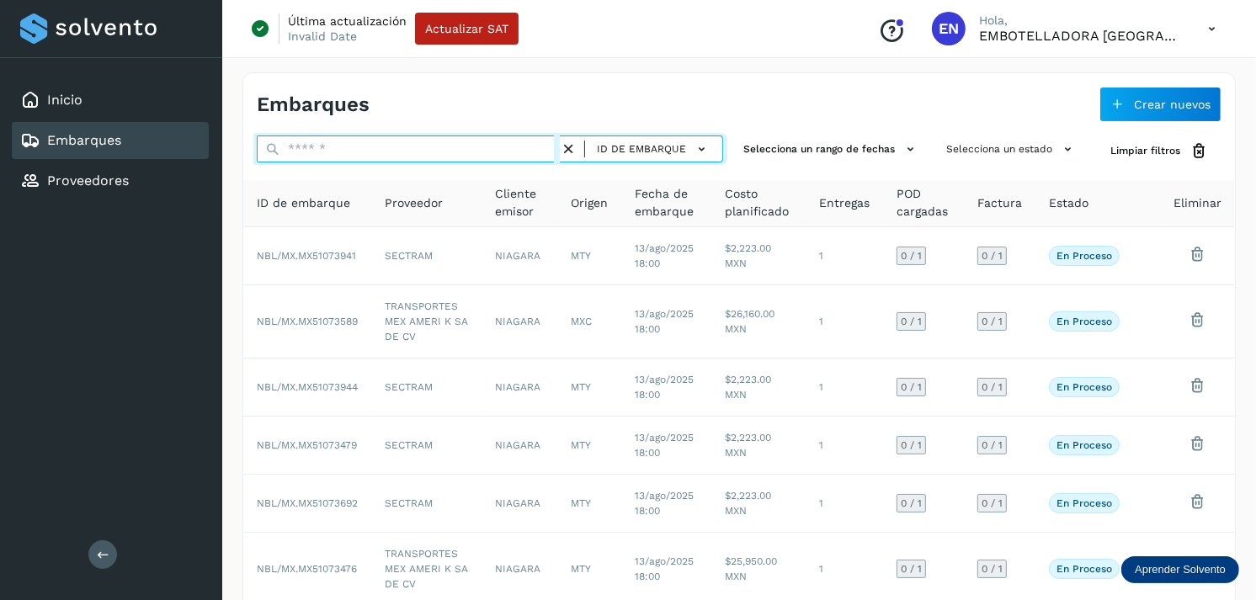
click at [468, 139] on input "text" at bounding box center [408, 148] width 303 height 27
paste input "******"
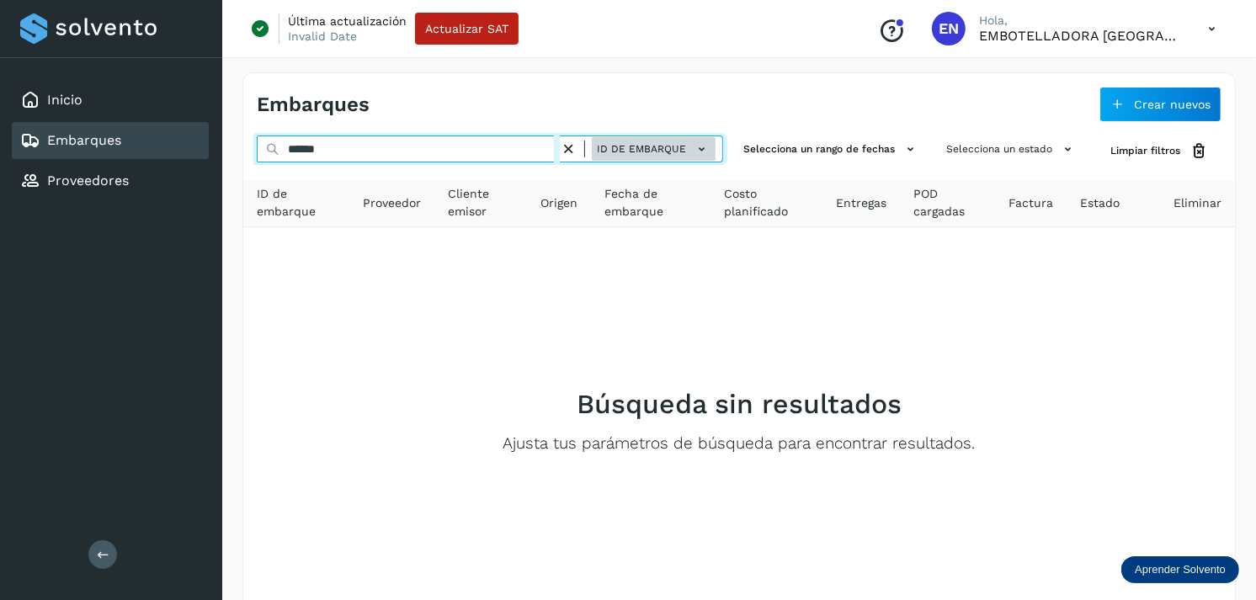
type input "******"
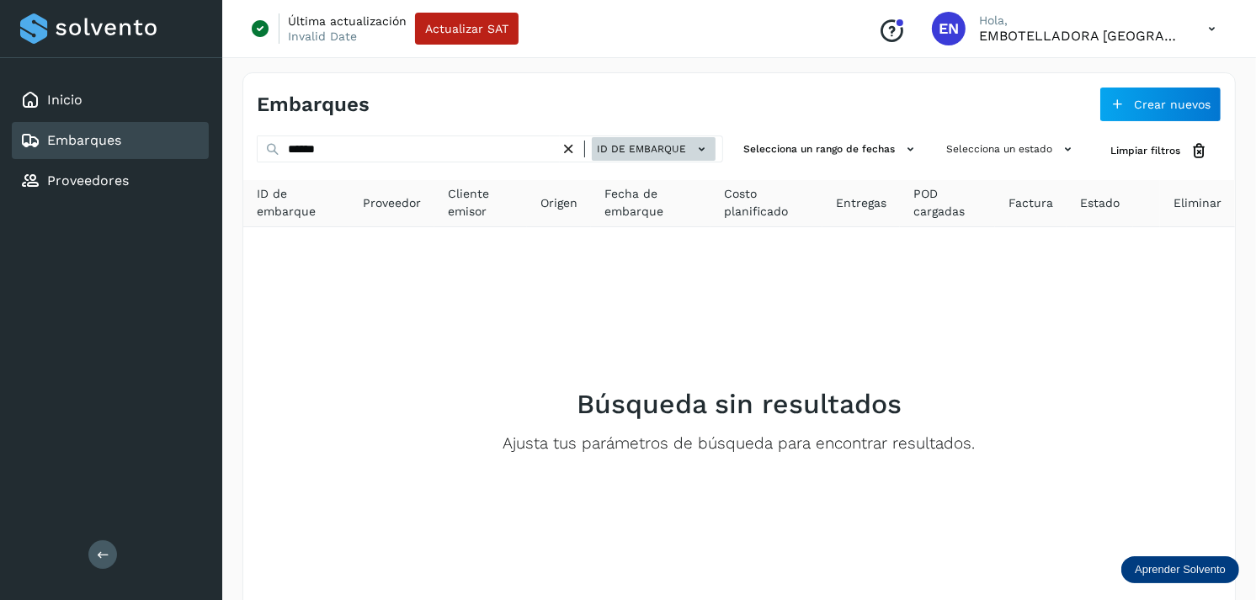
click at [635, 146] on span "ID de embarque" at bounding box center [641, 148] width 89 height 15
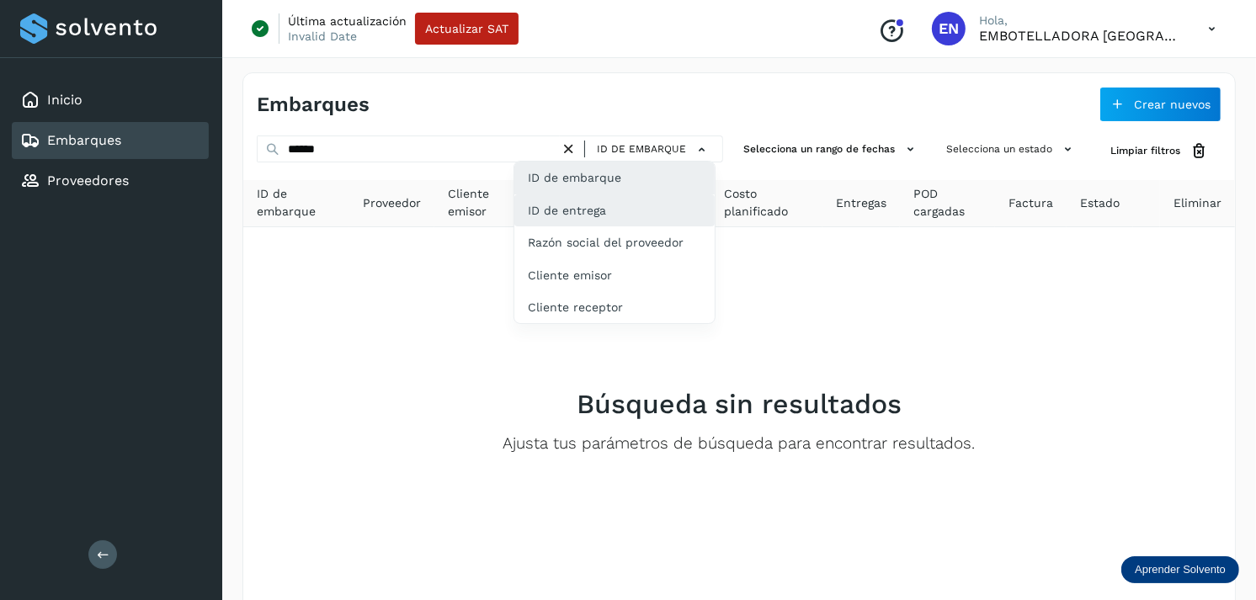
click at [571, 259] on div "ID de entrega" at bounding box center [614, 275] width 200 height 32
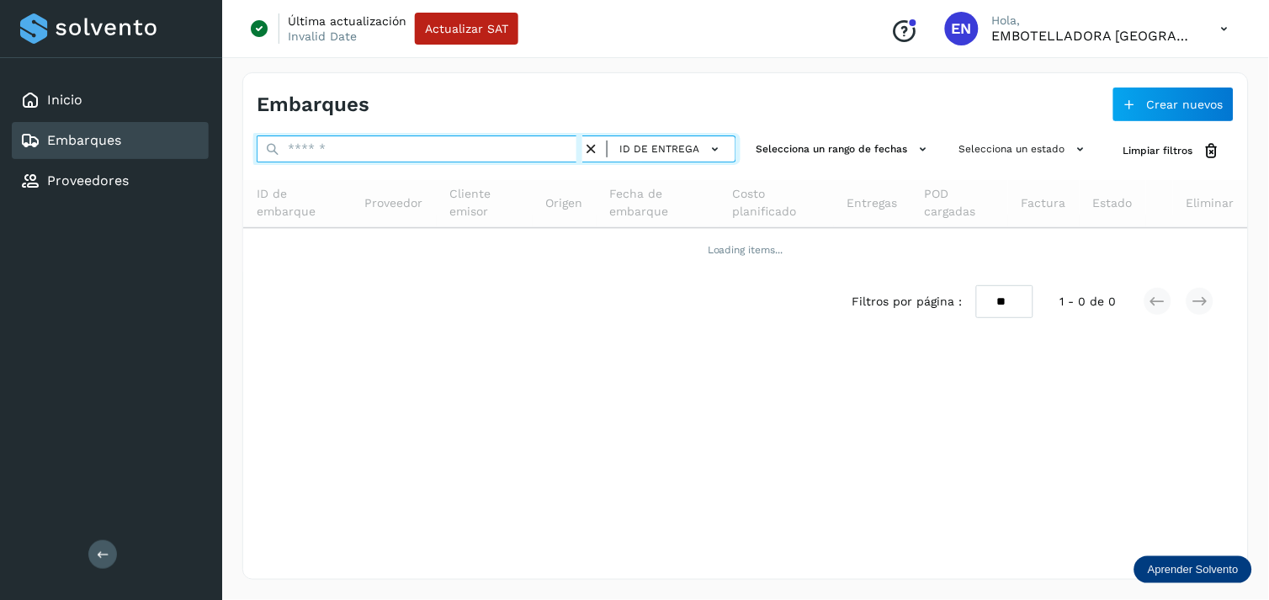
click at [419, 140] on input "text" at bounding box center [420, 148] width 326 height 27
paste input "******"
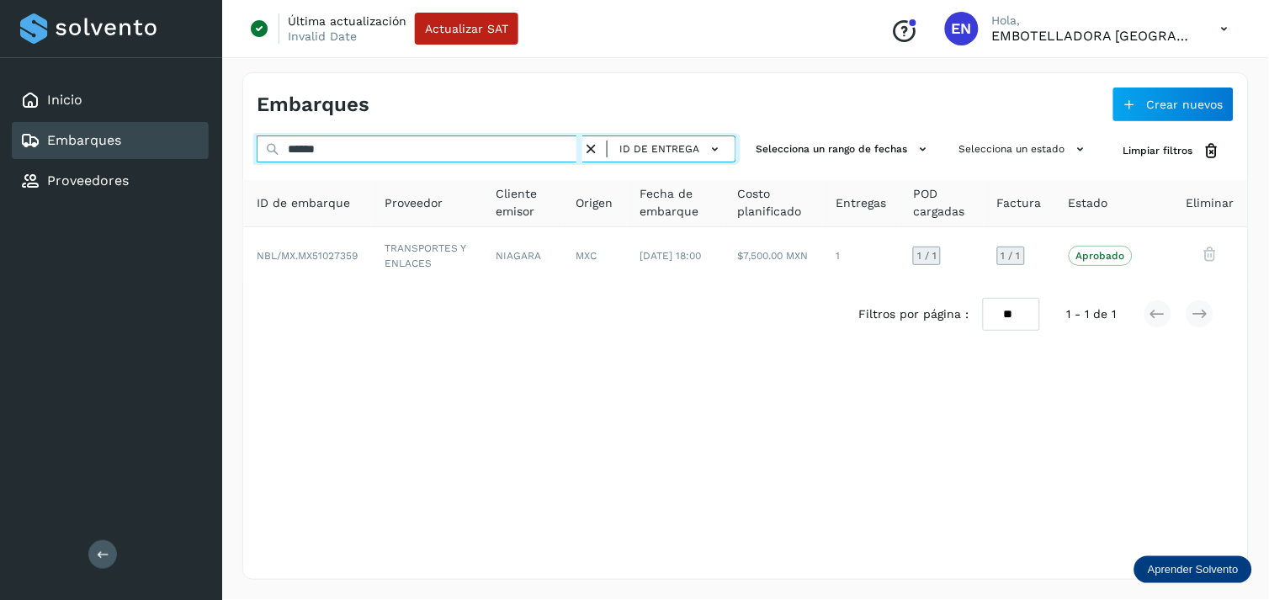
type input "******"
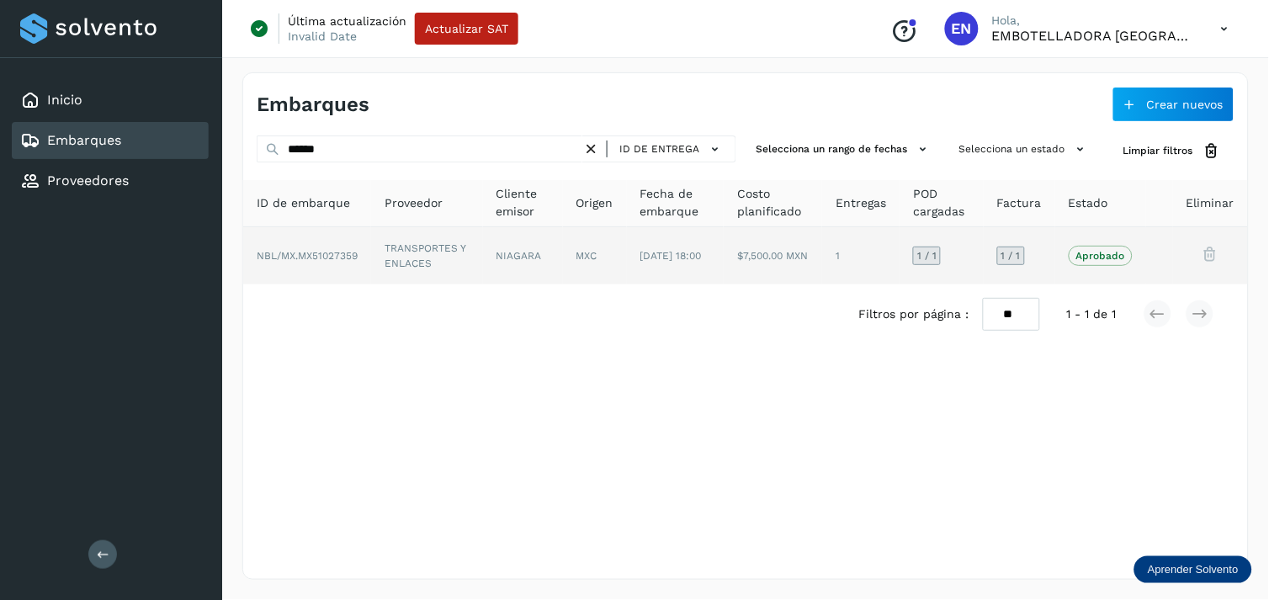
click at [563, 249] on td "NIAGARA" at bounding box center [595, 255] width 64 height 57
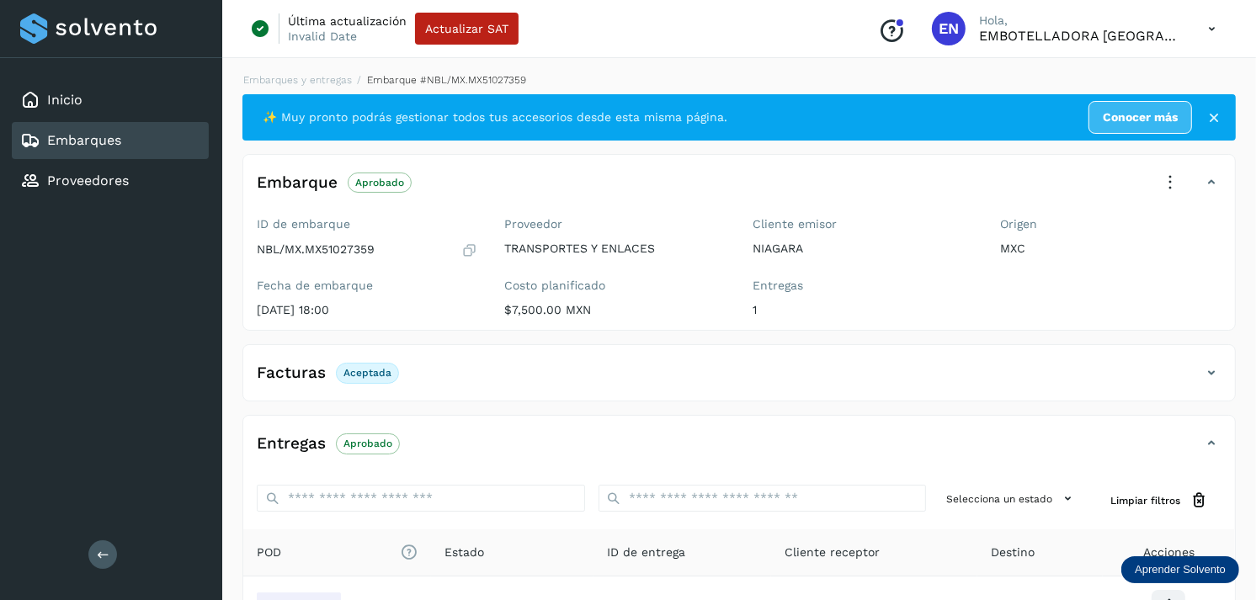
scroll to position [203, 0]
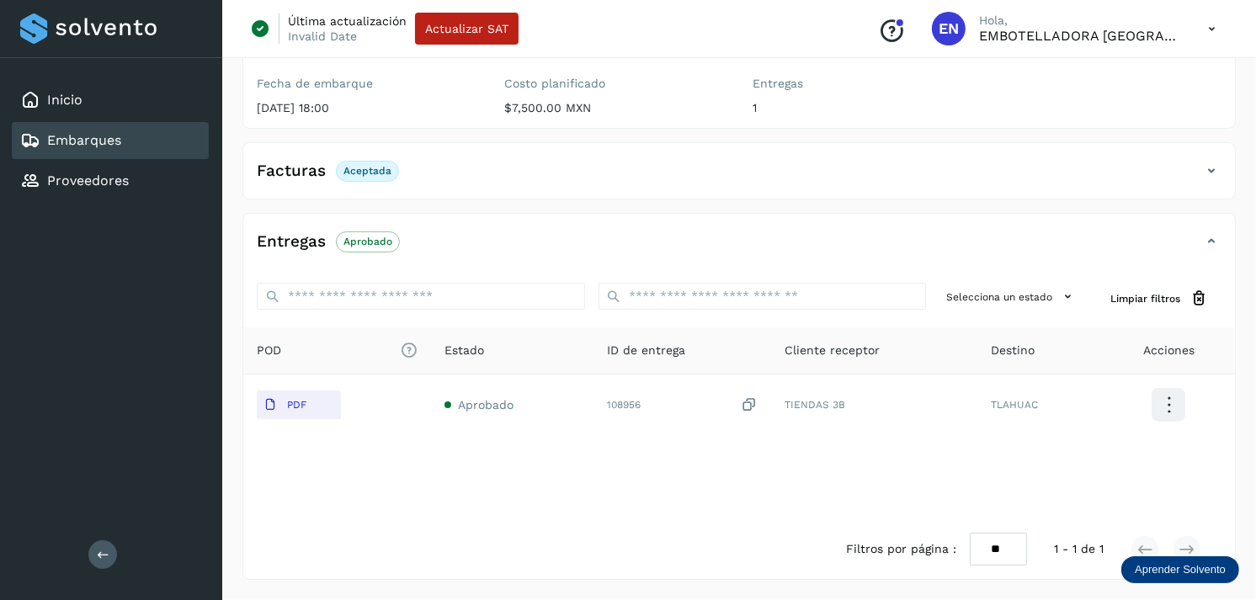
click at [138, 129] on div "Embarques" at bounding box center [110, 140] width 197 height 37
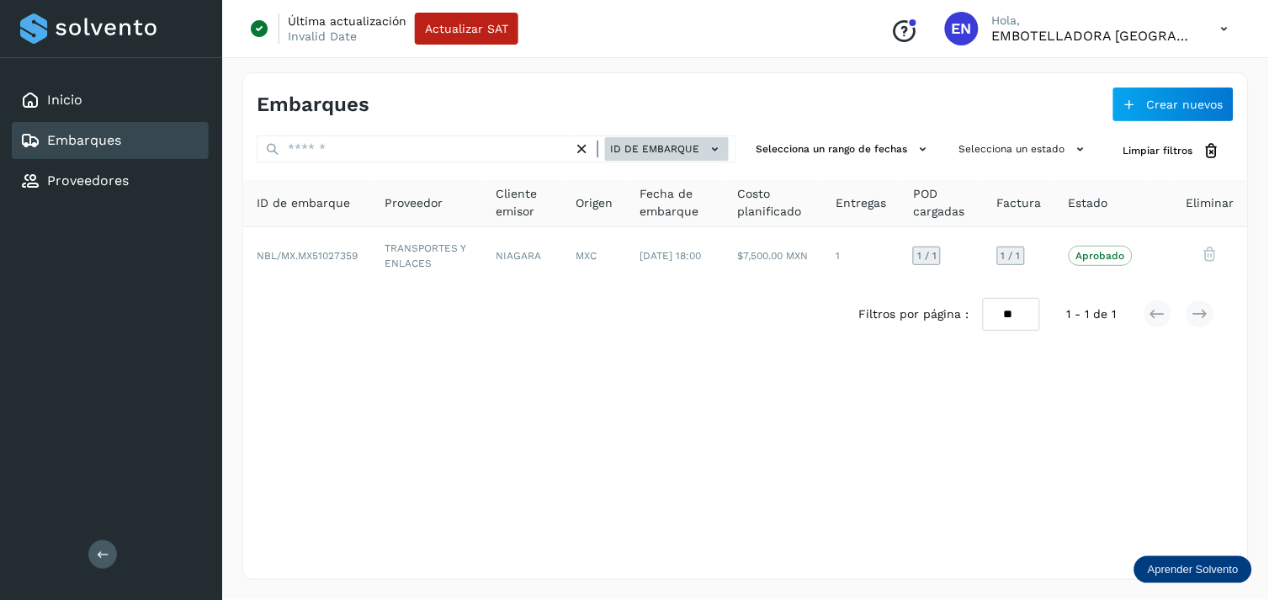
click at [659, 146] on span "ID de embarque" at bounding box center [654, 148] width 89 height 15
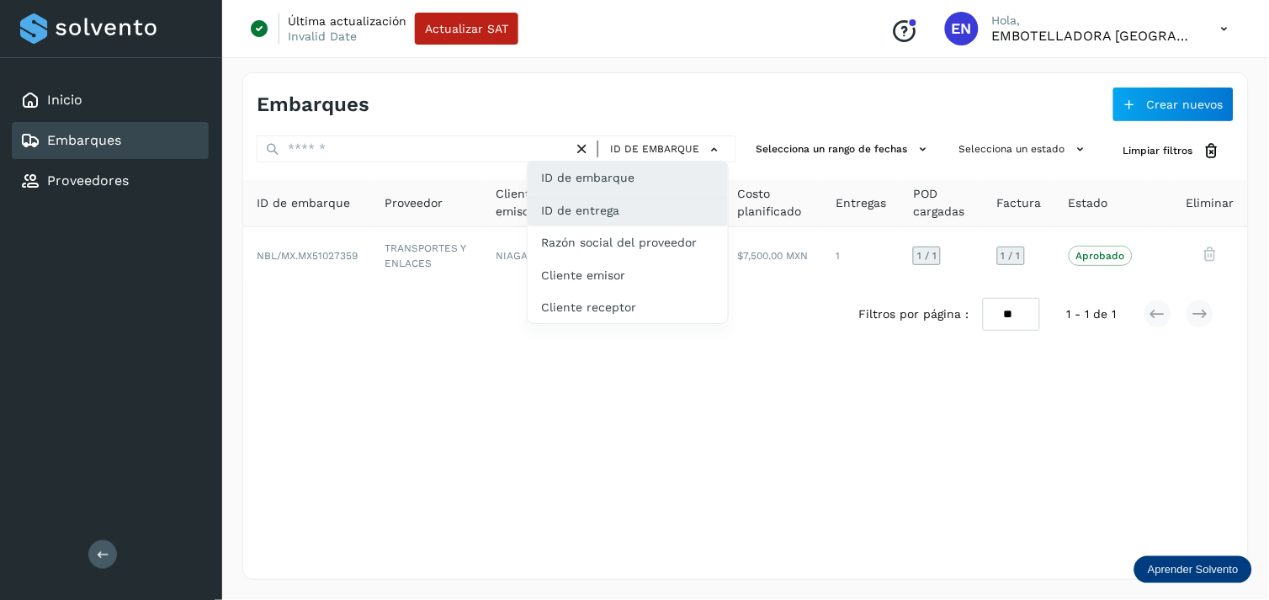
click at [579, 259] on div "ID de entrega" at bounding box center [628, 275] width 200 height 32
type input "******"
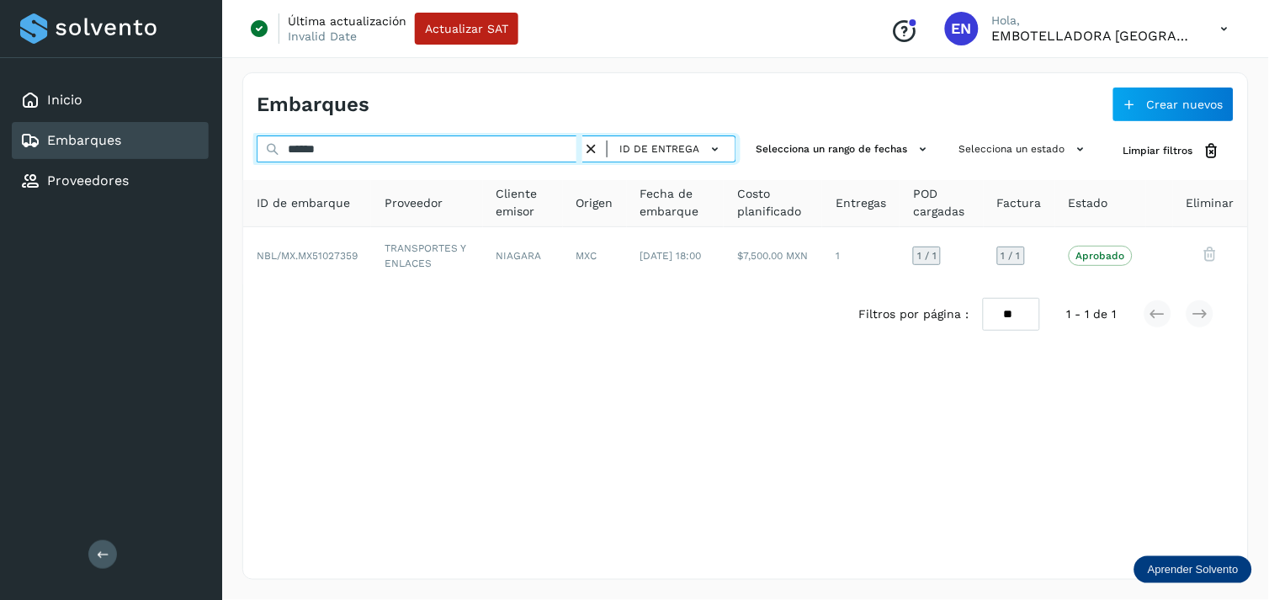
click at [539, 153] on input "******" at bounding box center [420, 148] width 326 height 27
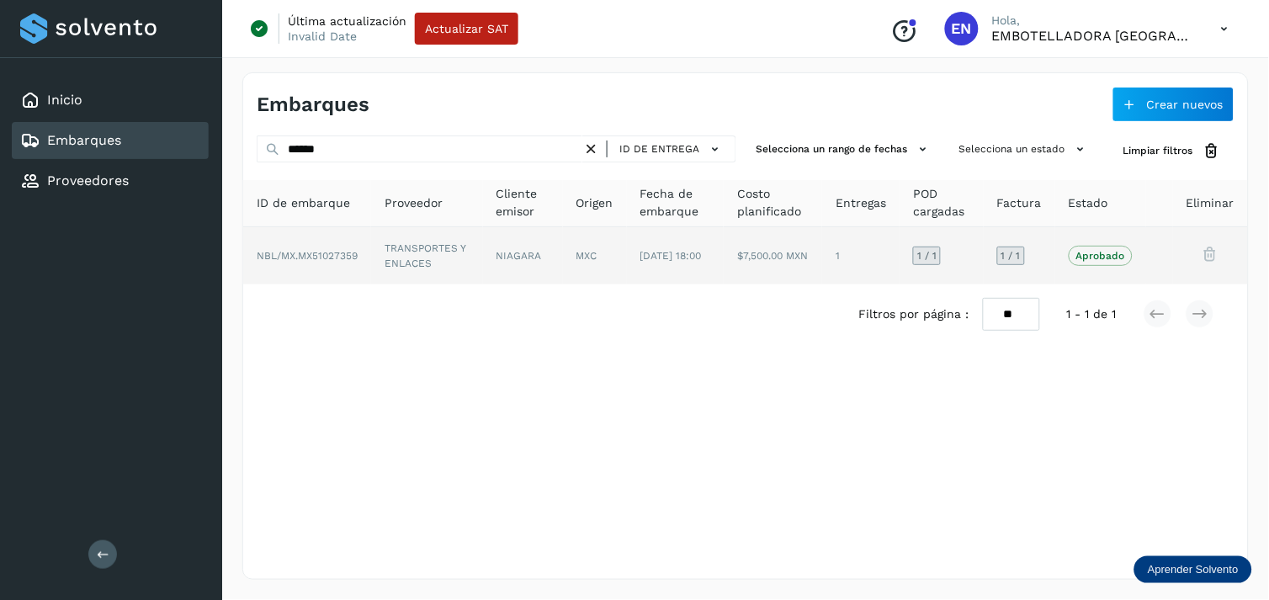
click at [563, 272] on td "NIAGARA" at bounding box center [595, 255] width 64 height 57
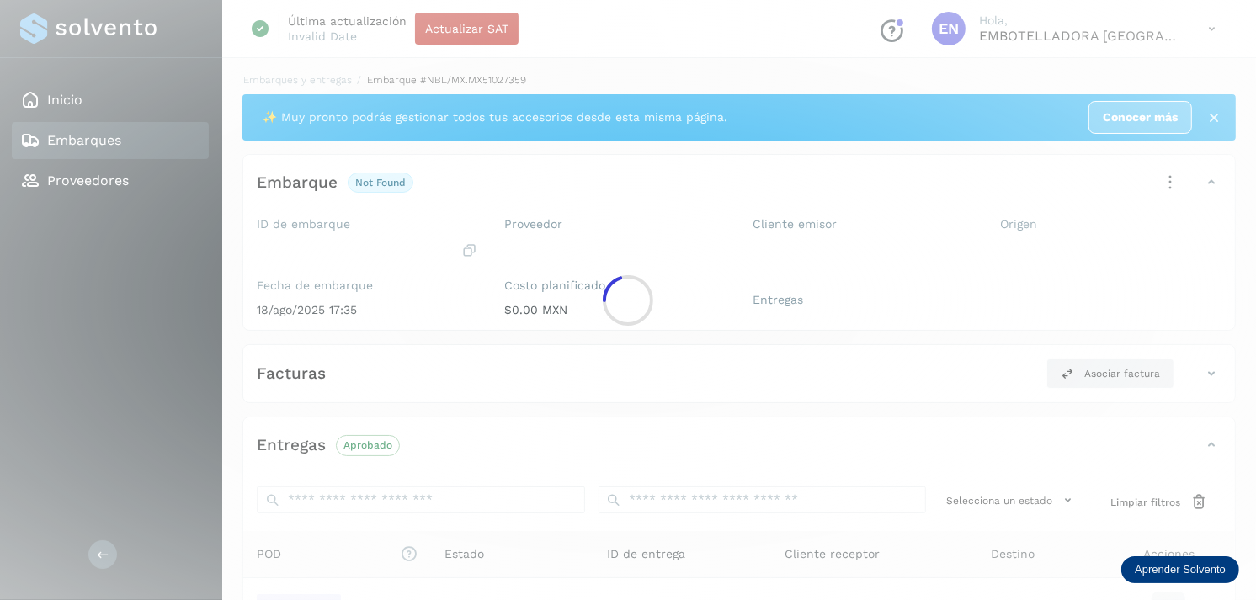
click at [525, 272] on div at bounding box center [628, 300] width 1256 height 600
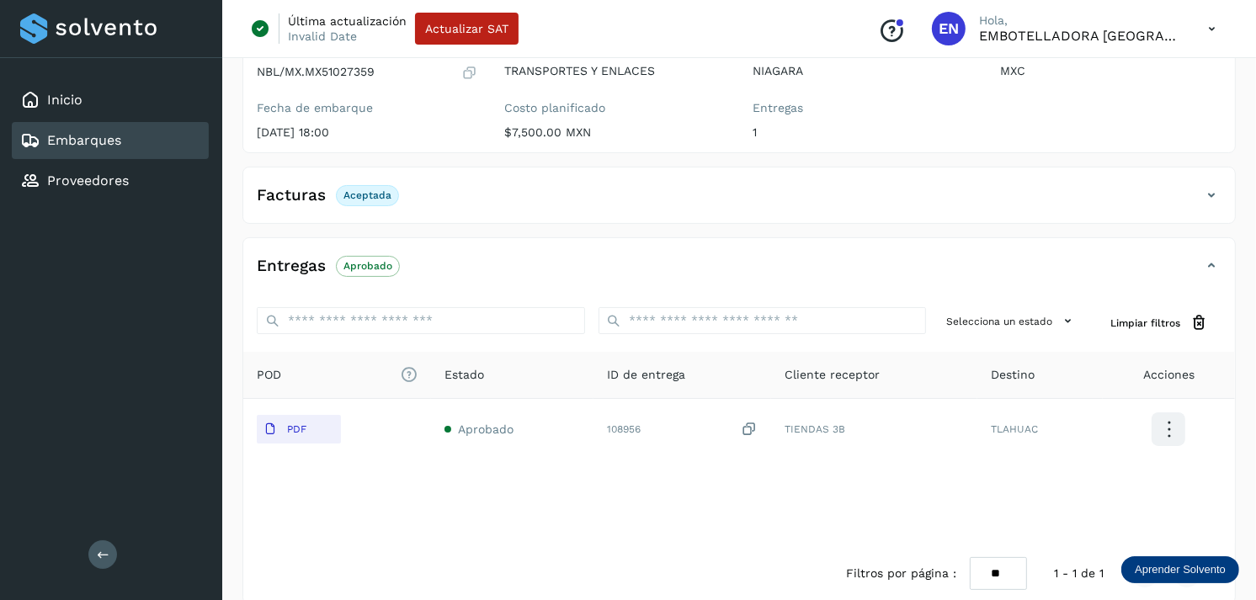
scroll to position [203, 0]
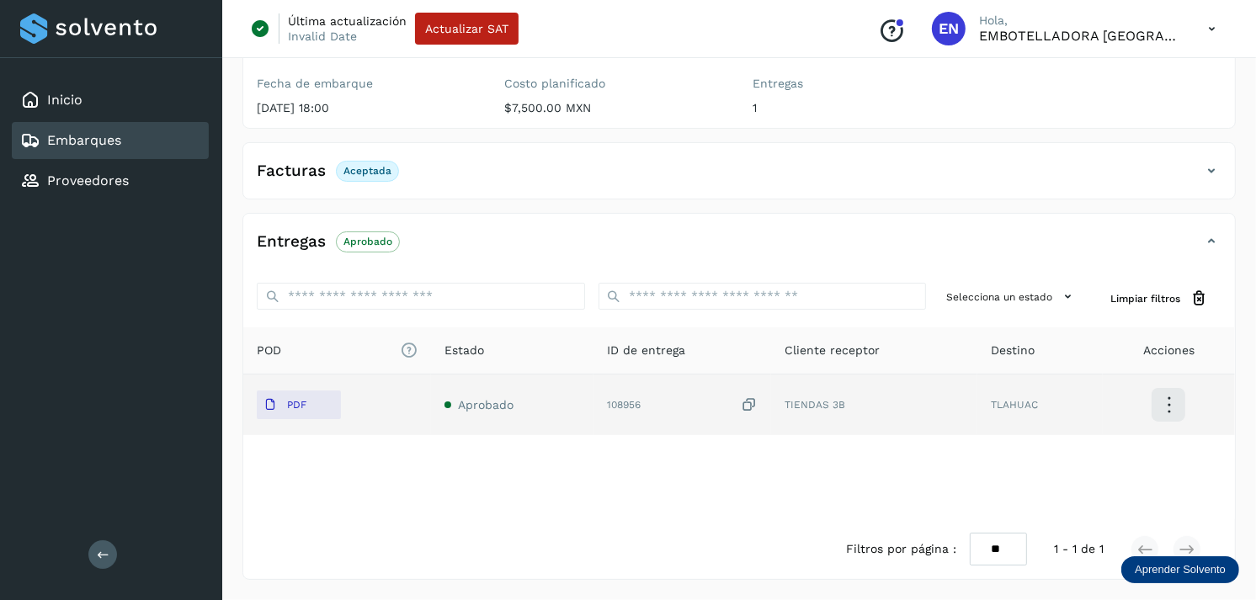
click at [431, 418] on td "PDF" at bounding box center [512, 404] width 162 height 61
click at [287, 415] on span "PDF" at bounding box center [285, 404] width 56 height 27
